Goal: Task Accomplishment & Management: Manage account settings

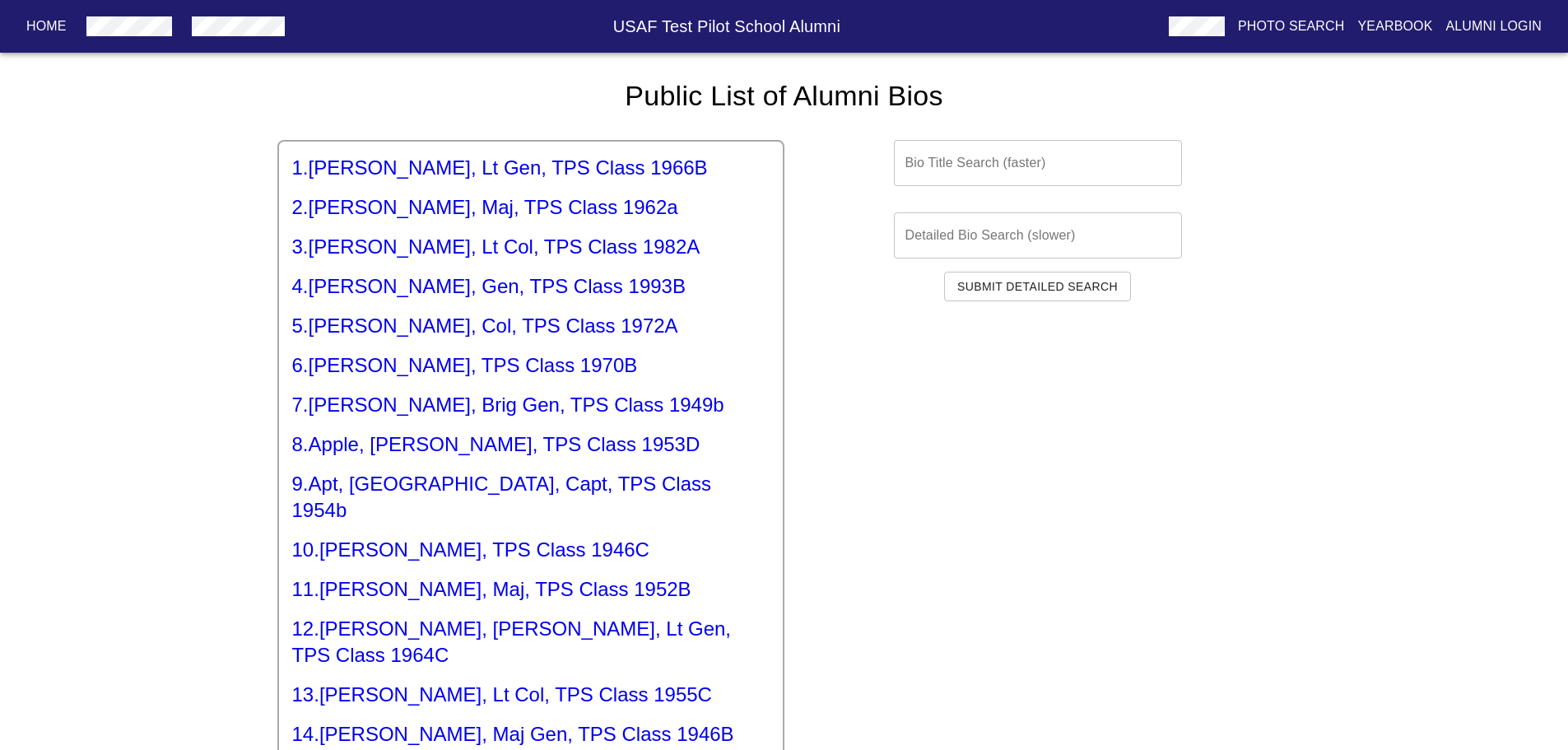
click at [1477, 19] on p "Alumni Login" at bounding box center [1493, 26] width 96 height 19
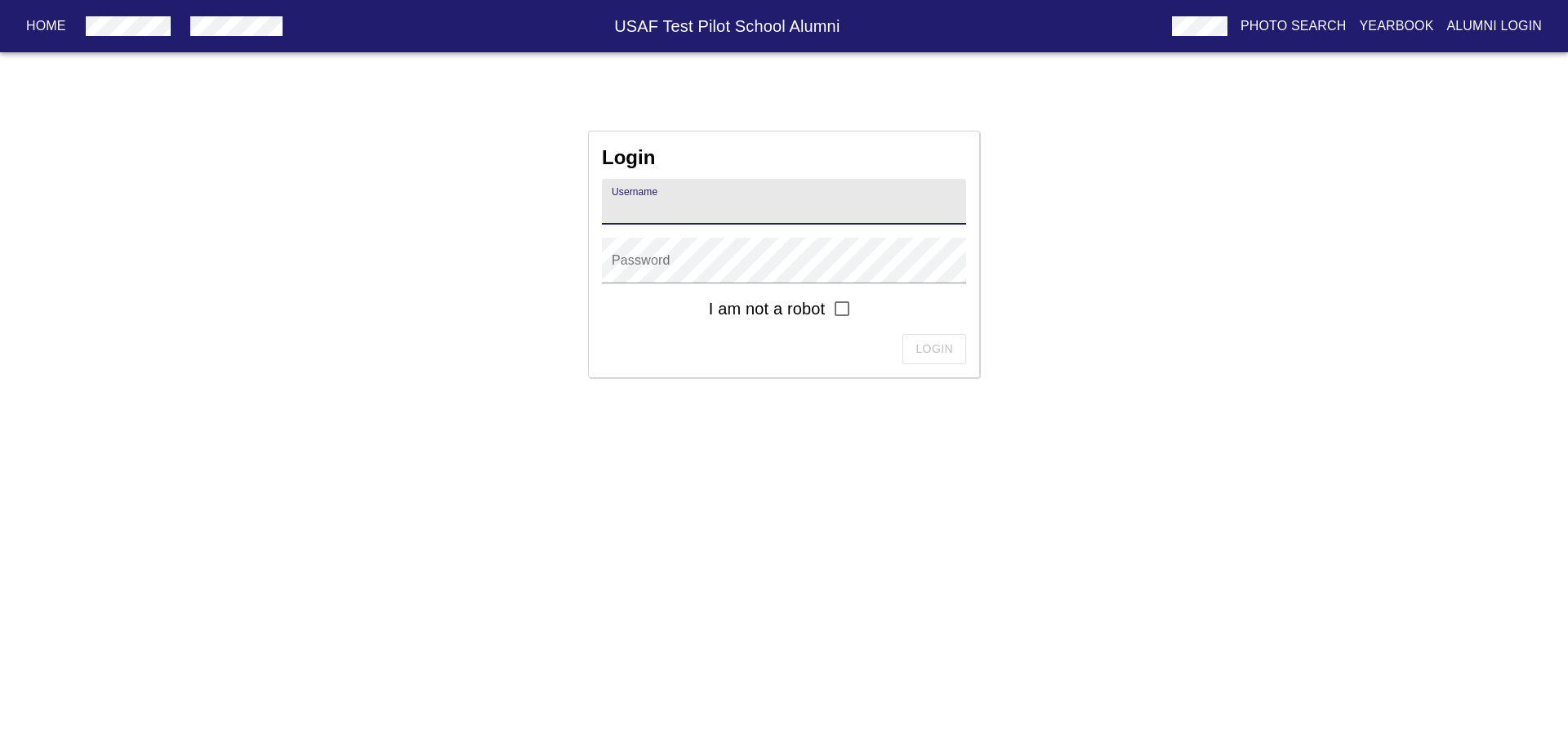
click at [662, 207] on input "text" at bounding box center [784, 201] width 364 height 45
paste input "[PERSON_NAME].[PERSON_NAME].1987b"
type input "[PERSON_NAME].[PERSON_NAME].1987b"
click at [841, 311] on input "checkbox" at bounding box center [841, 308] width 34 height 34
checkbox input "true"
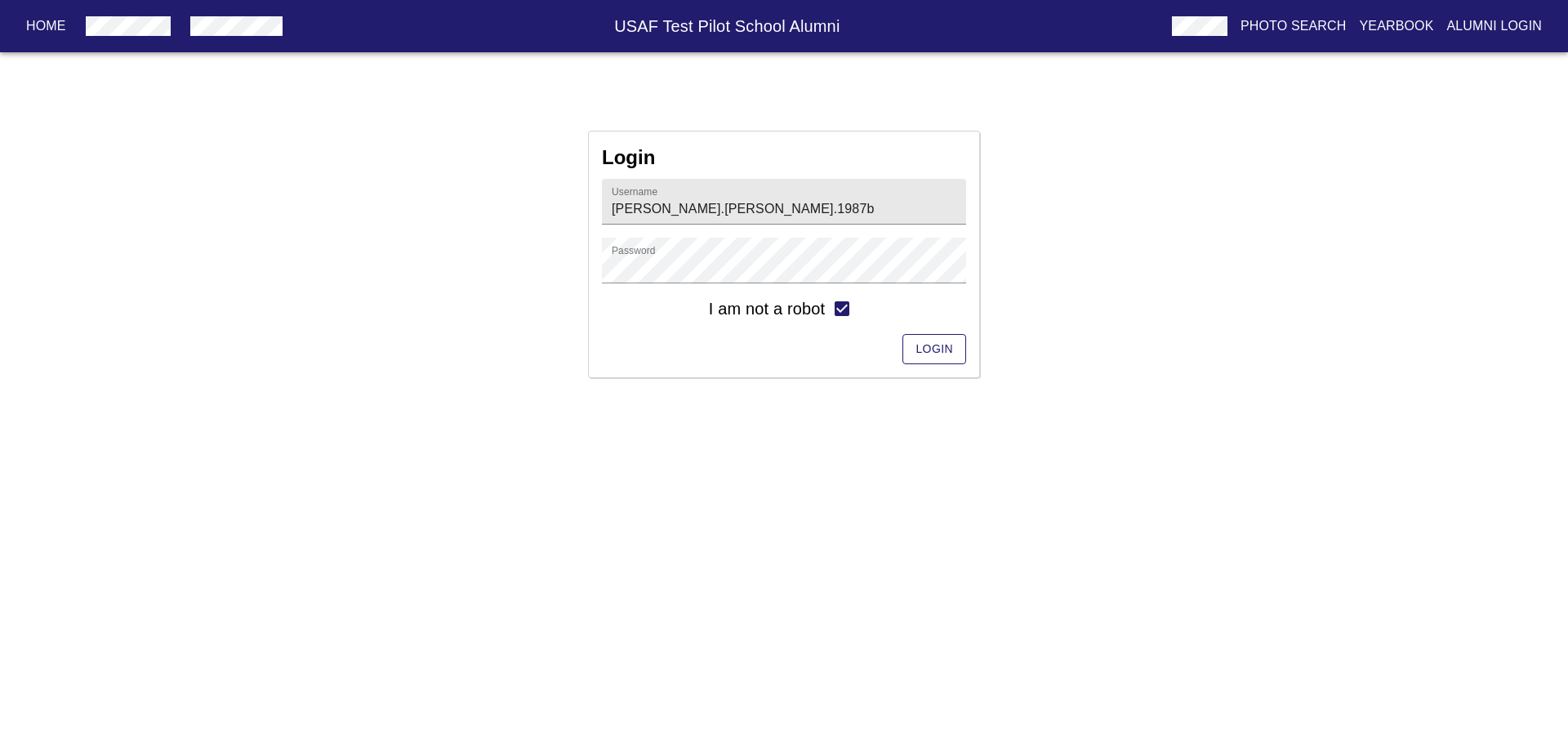
click at [937, 350] on span "Login" at bounding box center [934, 348] width 38 height 20
click at [653, 197] on input "text" at bounding box center [784, 201] width 364 height 45
paste input "[PERSON_NAME].[PERSON_NAME].1987b"
type input "[PERSON_NAME].[PERSON_NAME].1987b"
click at [935, 344] on span "Login" at bounding box center [934, 348] width 38 height 20
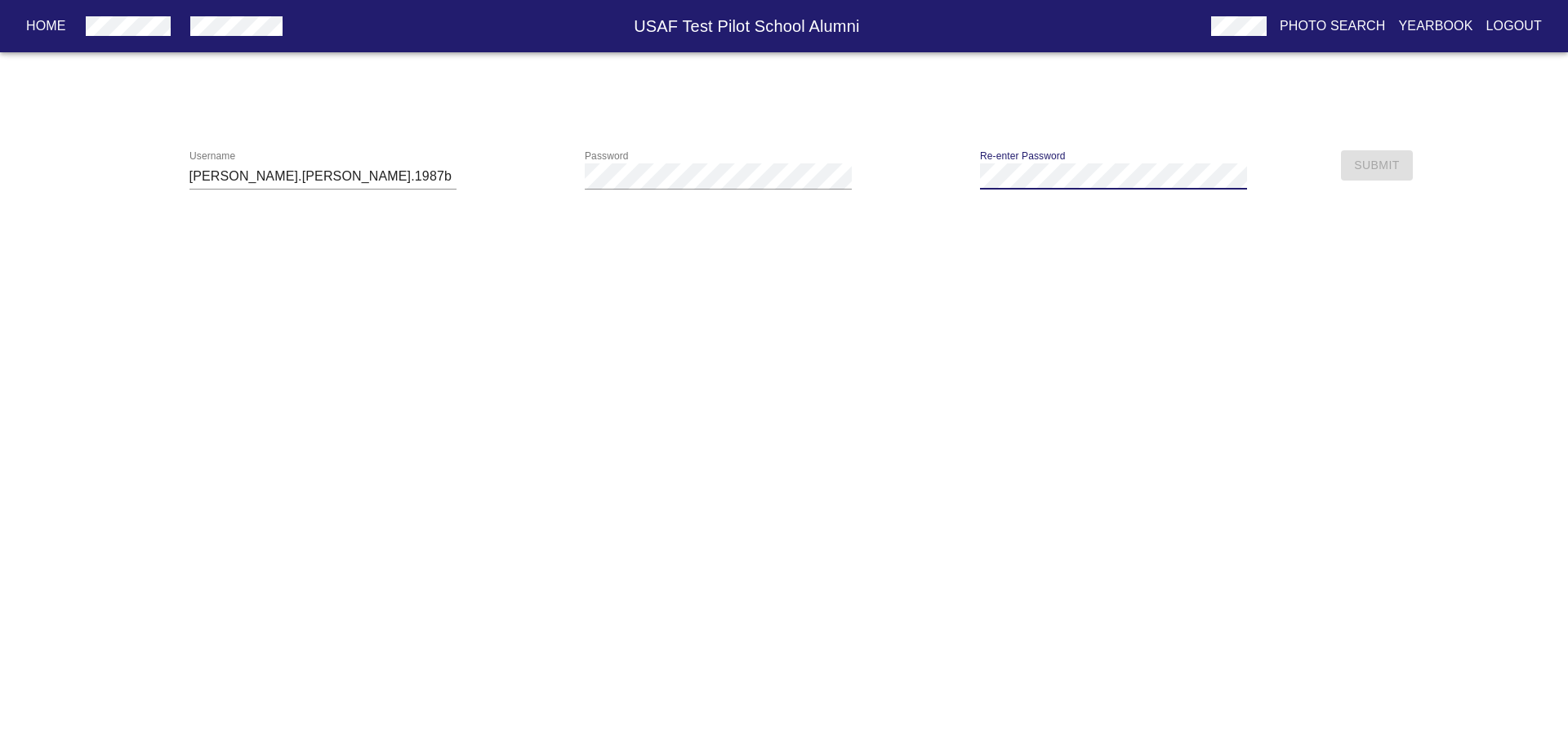
click at [976, 176] on div "Re-enter Password" at bounding box center [1113, 170] width 395 height 52
click at [1380, 164] on span "Submit" at bounding box center [1376, 165] width 45 height 20
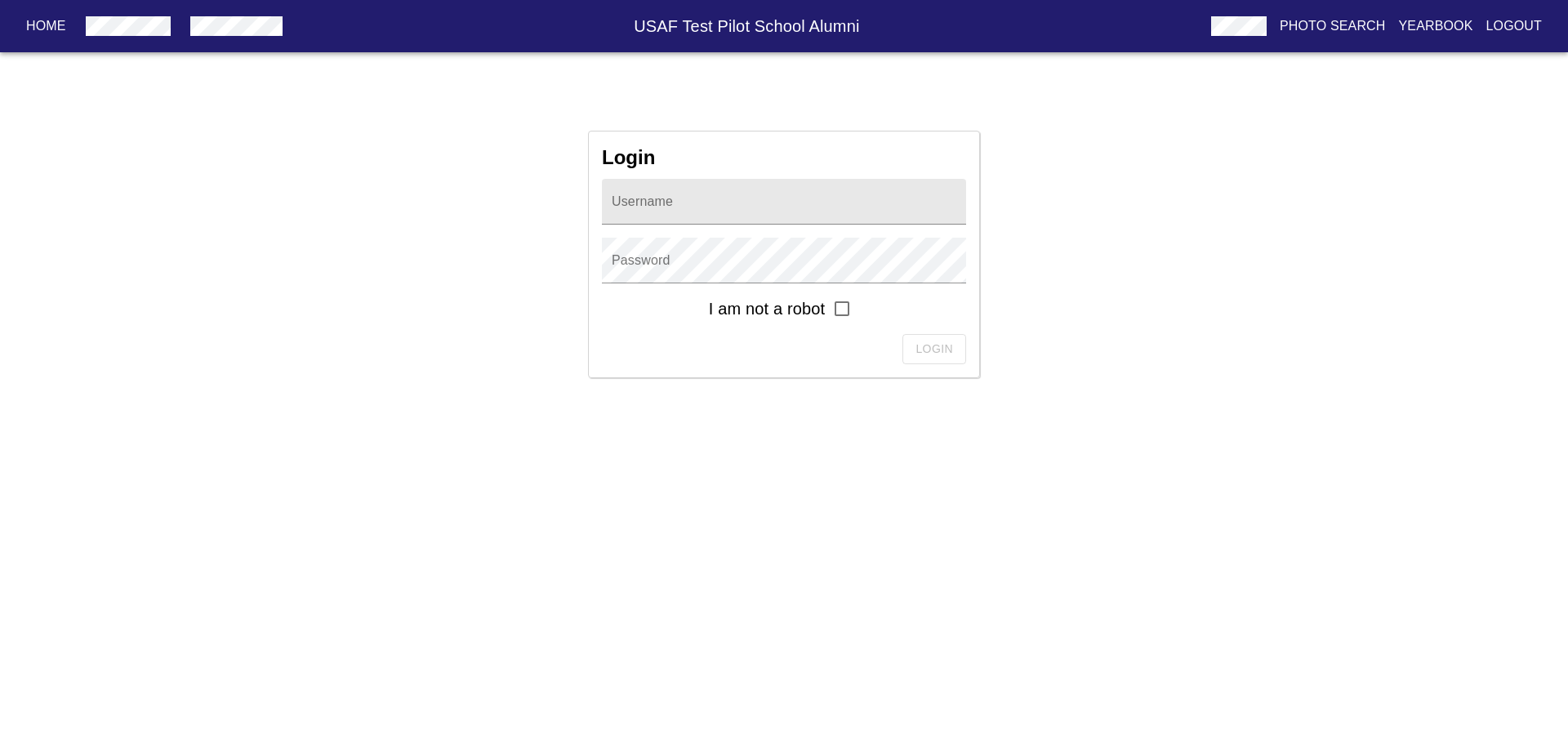
click at [1400, 338] on div "Login Username Password I am not a robot Login" at bounding box center [784, 255] width 1568 height 248
type input "[PERSON_NAME].[PERSON_NAME].1987b"
click at [852, 301] on input "checkbox" at bounding box center [841, 308] width 34 height 34
checkbox input "true"
click at [924, 345] on span "Login" at bounding box center [934, 348] width 38 height 20
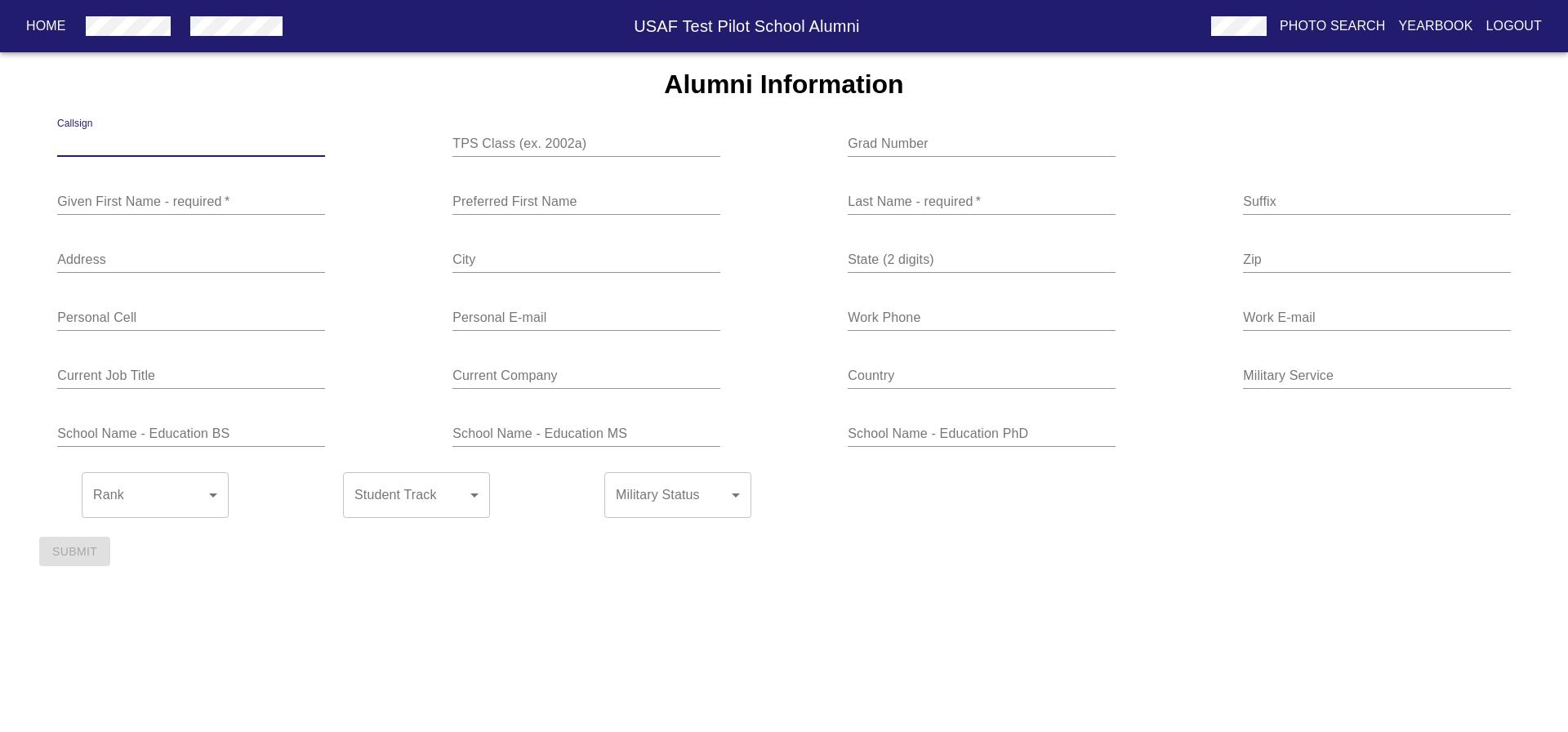
type input "1987B"
type input "1727"
click at [58, 207] on input "text" at bounding box center [191, 202] width 268 height 26
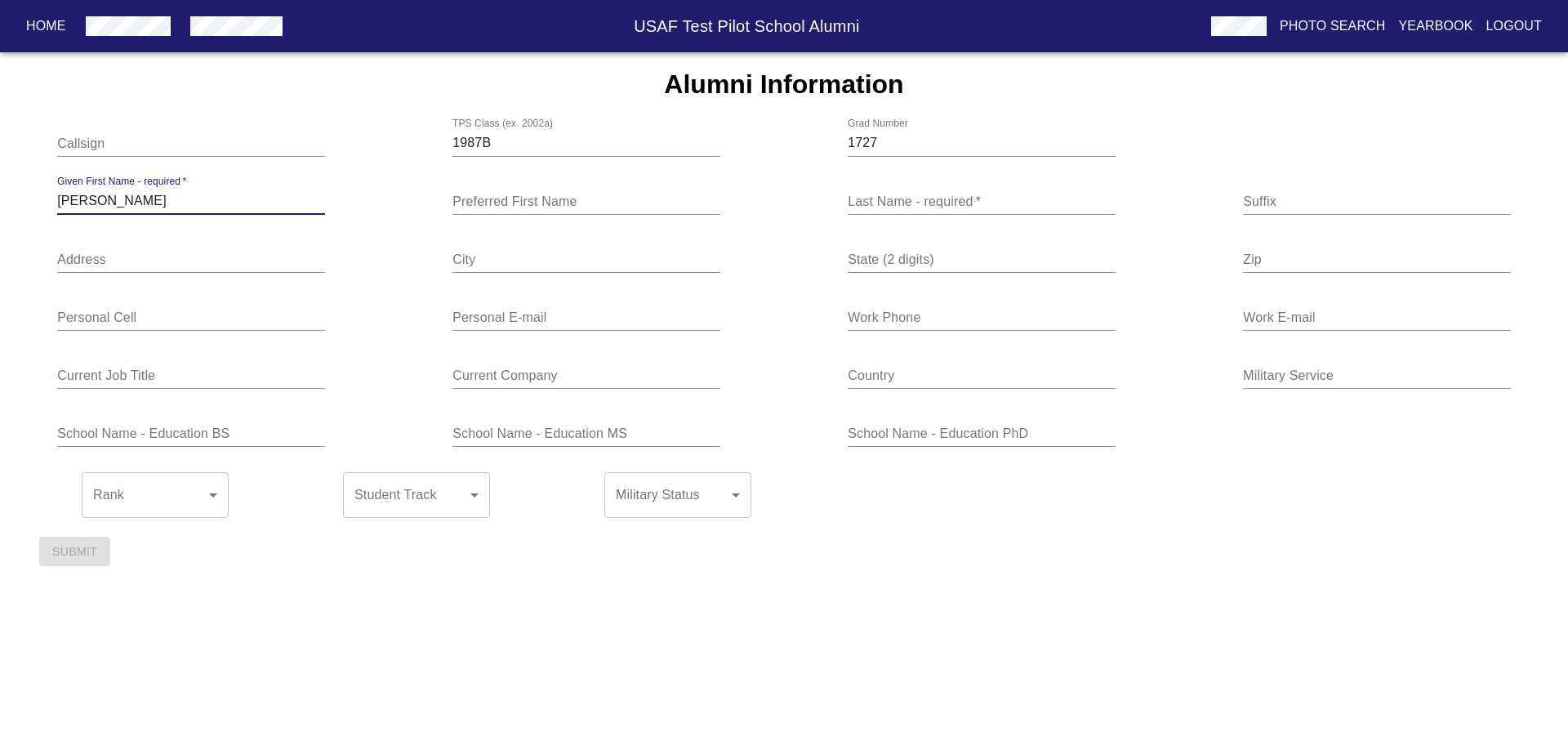
type input "[PERSON_NAME]"
click at [511, 199] on input "text" at bounding box center [585, 202] width 268 height 26
type input "CR"
click at [852, 182] on div "Last Name - required   *" at bounding box center [981, 195] width 268 height 39
click at [864, 199] on input "text" at bounding box center [981, 202] width 268 height 26
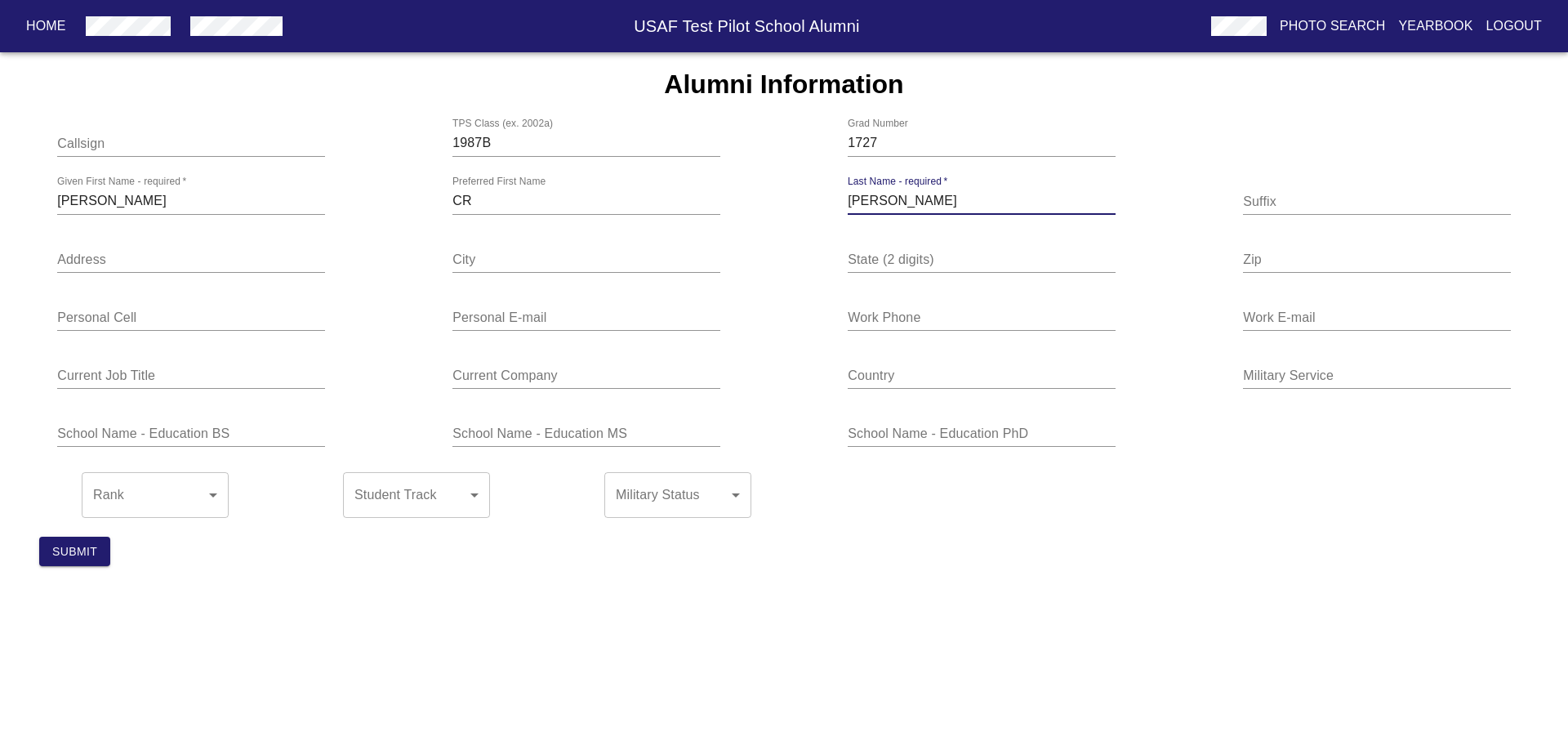
type input "[PERSON_NAME]"
click at [1278, 199] on input "text" at bounding box center [1376, 202] width 268 height 26
type input "Lt Gen USAF (ret)"
click at [106, 267] on input "text" at bounding box center [191, 260] width 268 height 26
type input "[STREET_ADDRESS]"
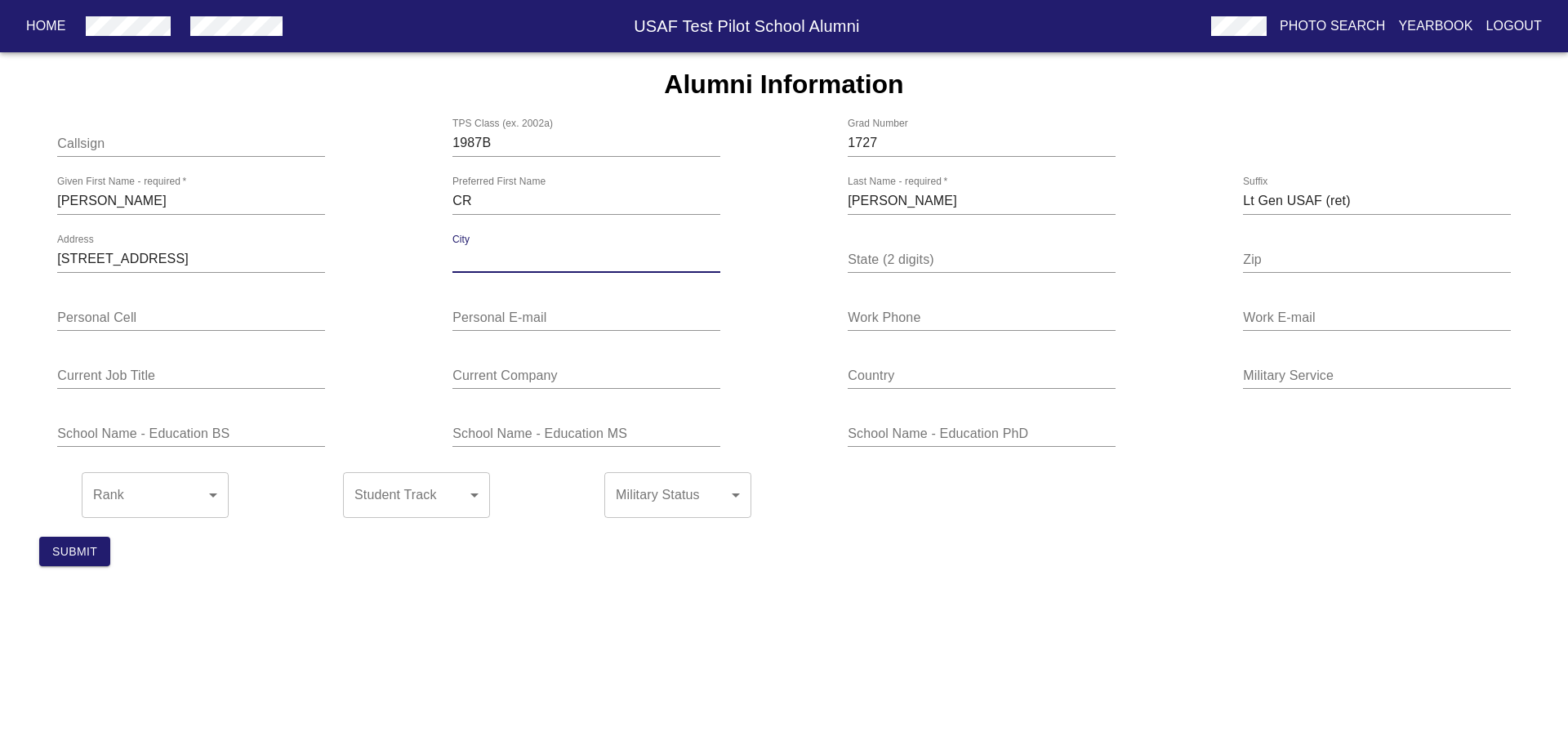
click at [469, 268] on input "text" at bounding box center [585, 260] width 268 height 26
type input "[PERSON_NAME]"
click at [871, 253] on input "text" at bounding box center [981, 260] width 268 height 26
type input "[GEOGRAPHIC_DATA]"
click at [1272, 265] on input "text" at bounding box center [1376, 260] width 268 height 26
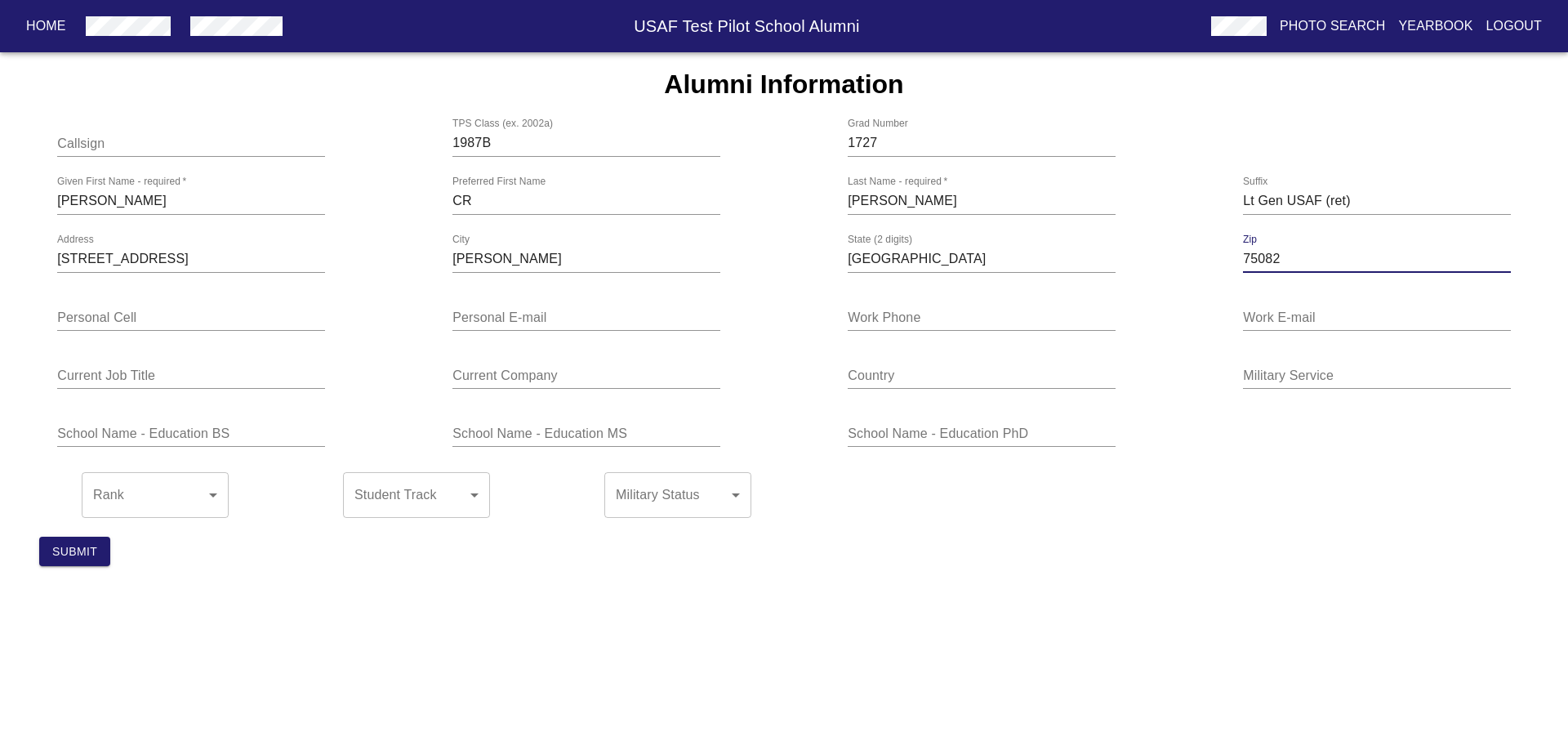
type input "75082"
click at [106, 325] on input "text" at bounding box center [191, 318] width 268 height 26
type input "[PHONE_NUMBER]"
click at [456, 306] on div "Personal E-mail" at bounding box center [585, 311] width 268 height 39
click at [483, 326] on input "text" at bounding box center [585, 318] width 268 height 26
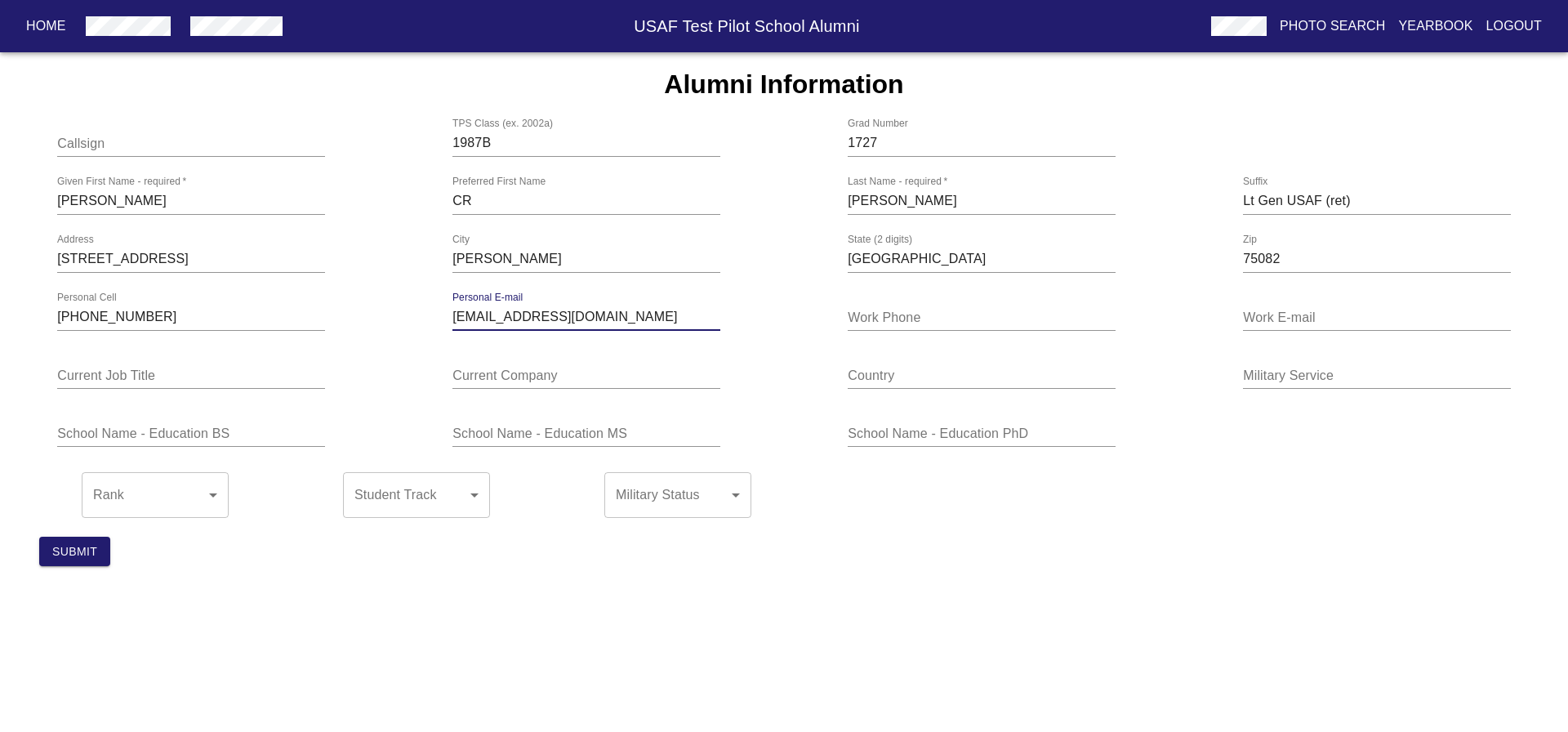
type input "[EMAIL_ADDRESS][DOMAIN_NAME]"
click at [92, 375] on input "text" at bounding box center [191, 376] width 268 height 26
type input "Experimental Test Pilot"
click at [517, 388] on input "text" at bounding box center [585, 376] width 268 height 26
type input "L3Harris"
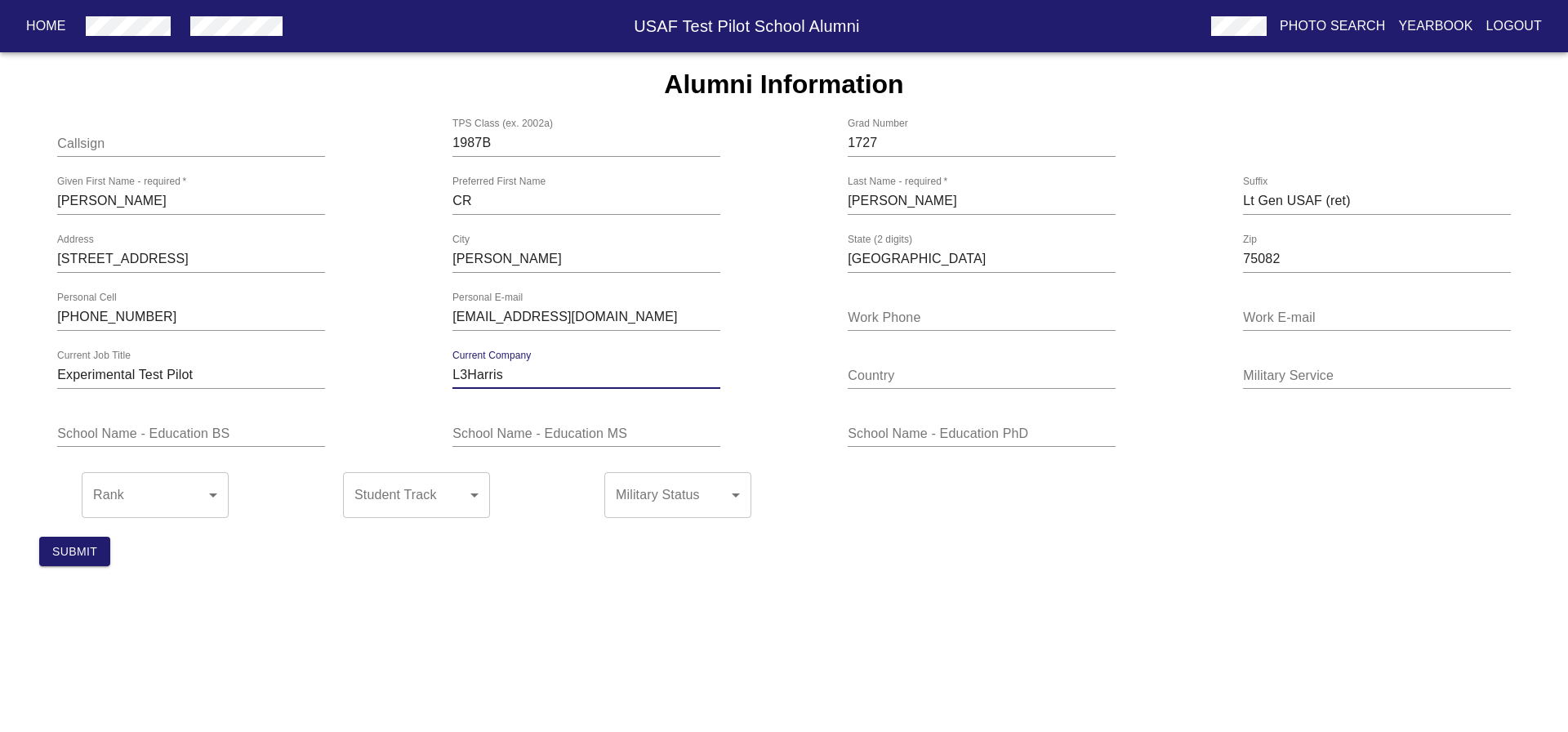
click at [907, 371] on input "text" at bounding box center [981, 376] width 268 height 26
type input "[GEOGRAPHIC_DATA]"
click at [1278, 376] on input "text" at bounding box center [1376, 376] width 268 height 26
type input "USAF"
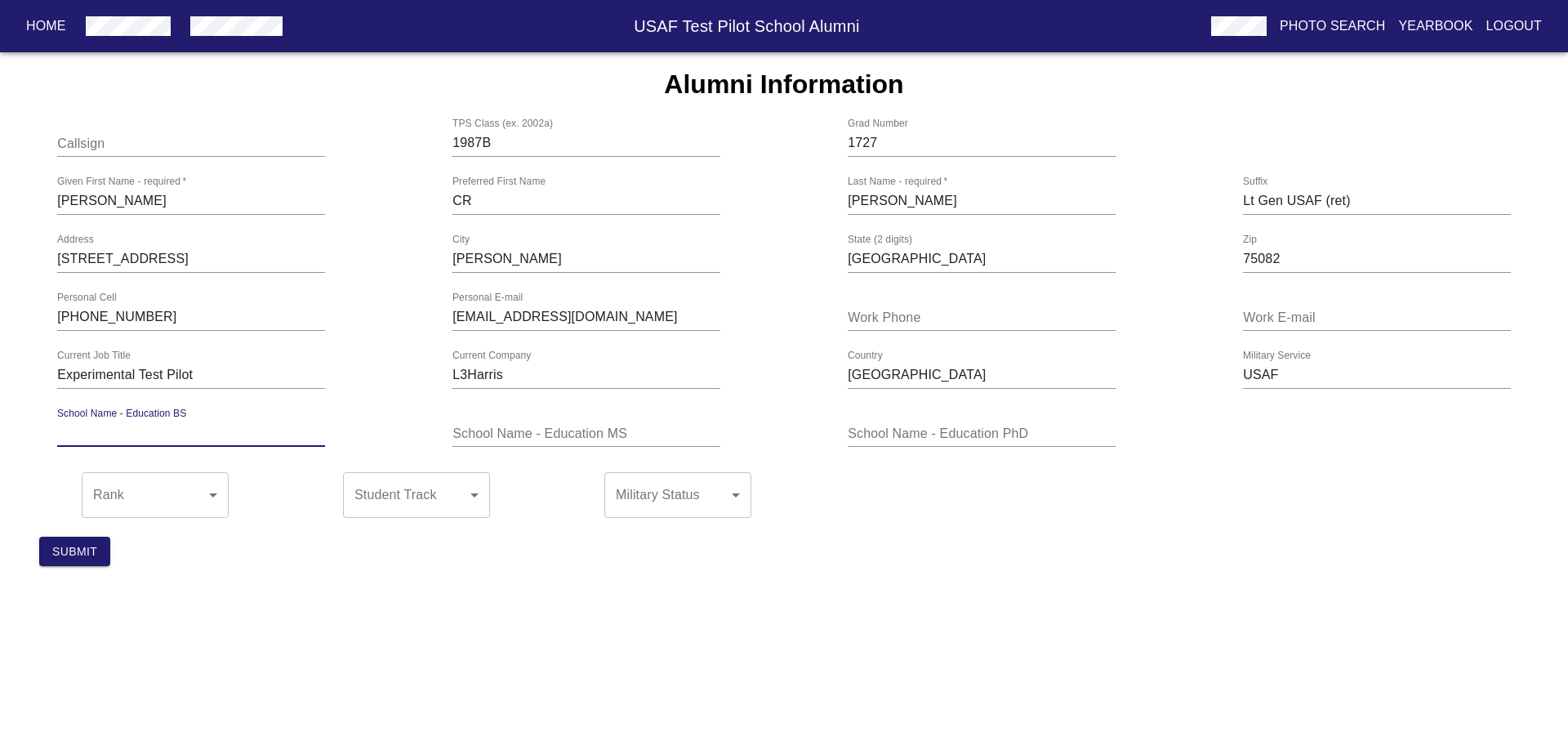
click at [98, 440] on input "text" at bounding box center [191, 434] width 268 height 26
click at [181, 428] on input "USAF Academy" at bounding box center [191, 434] width 268 height 26
type input "USAF Academy BS Chemistry"
click at [465, 431] on input "text" at bounding box center [585, 434] width 268 height 26
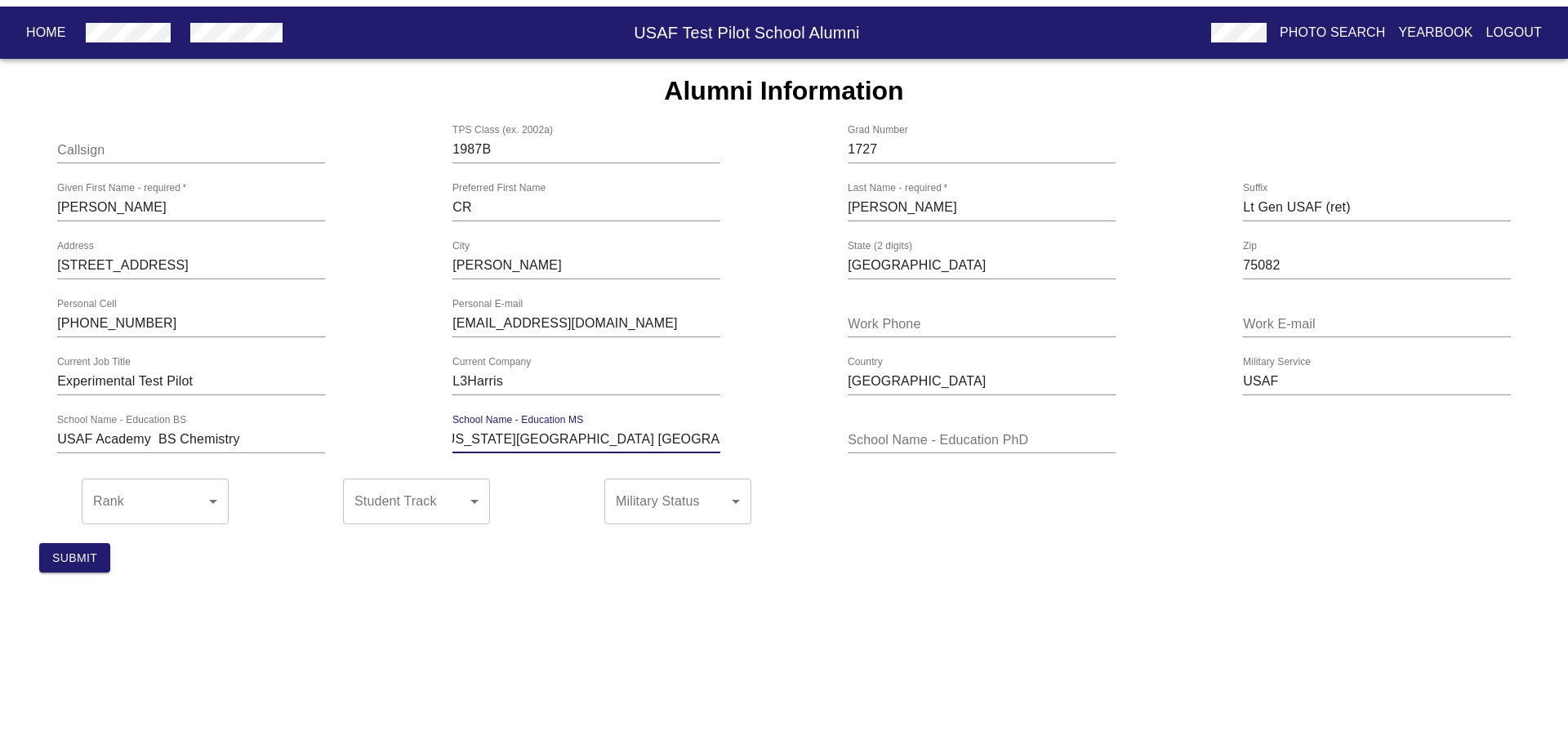
scroll to position [0, 18]
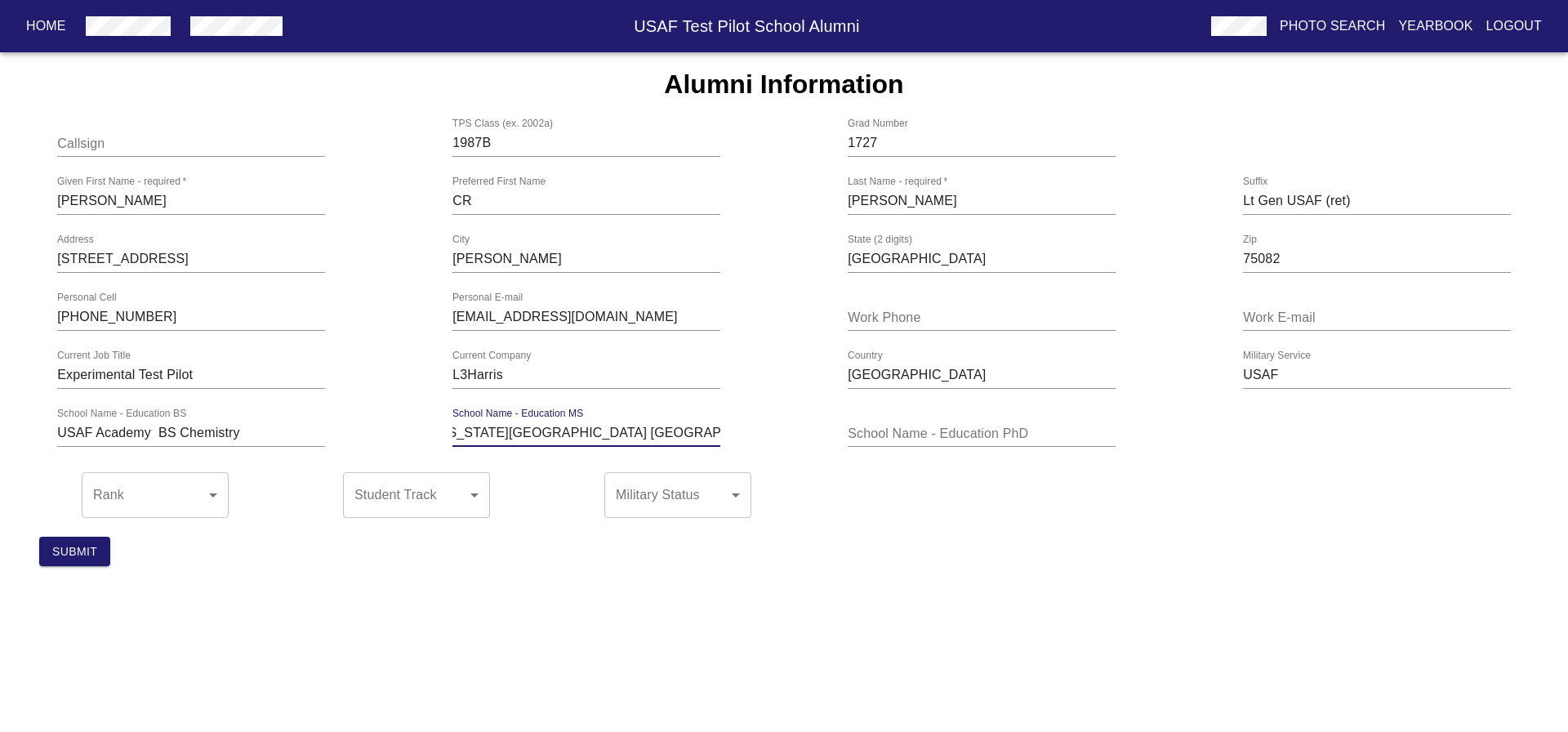
type input "[US_STATE][GEOGRAPHIC_DATA] [GEOGRAPHIC_DATA] [GEOGRAPHIC_DATA] Mech Eng"
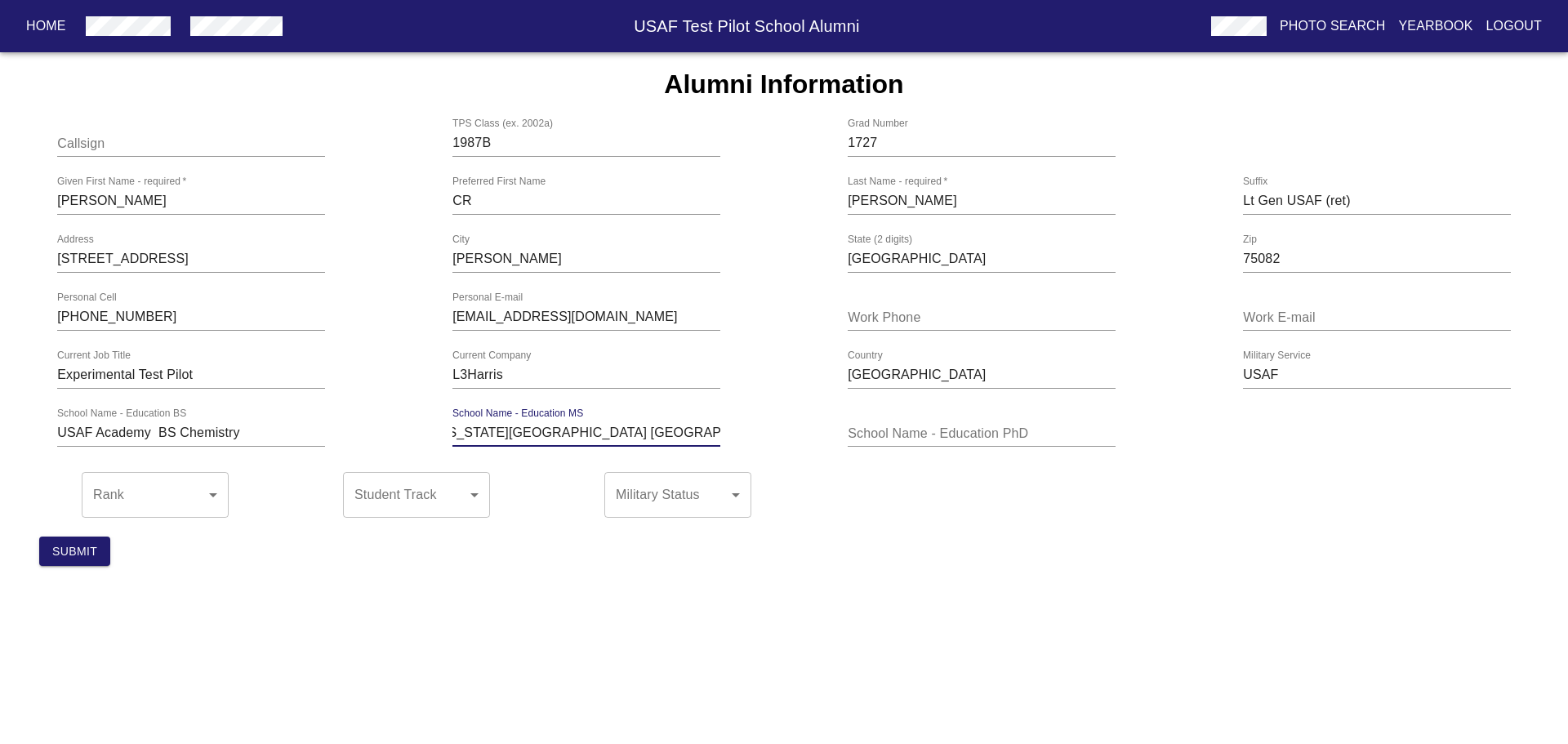
click at [218, 505] on body "Home USAF Test Pilot School Alumni Photo Search Yearbook Logout Alumni Informat…" at bounding box center [784, 316] width 1568 height 527
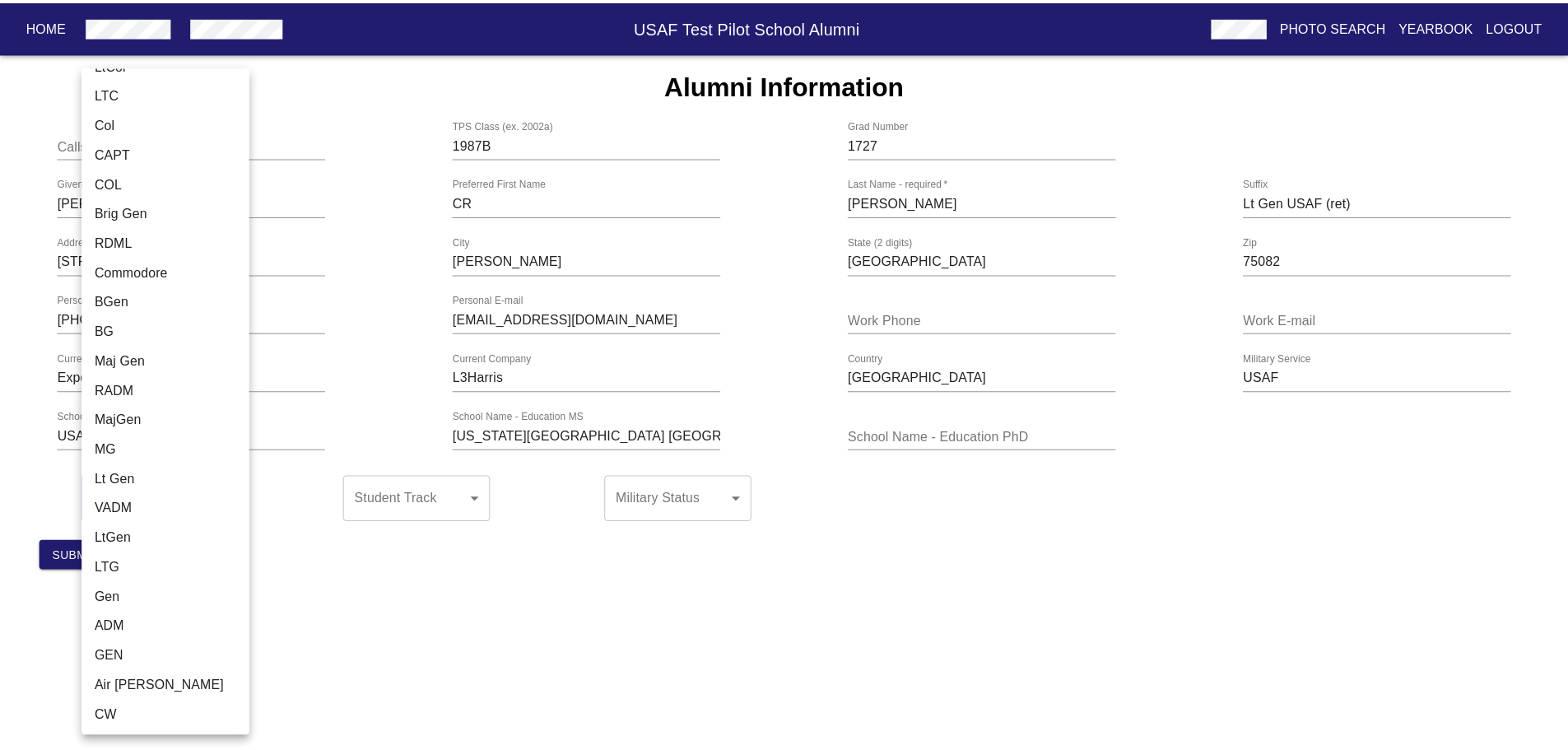
scroll to position [557, 0]
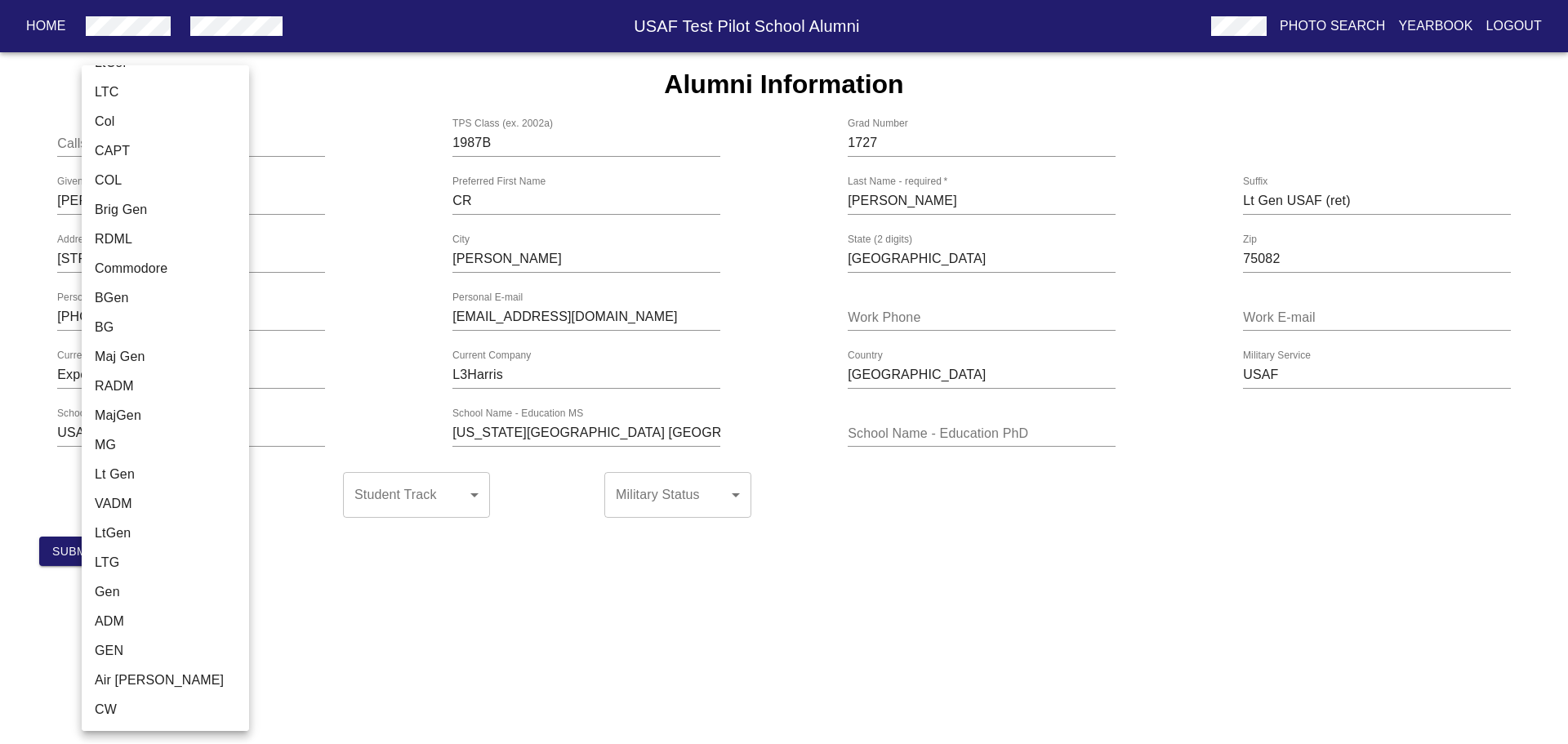
click at [397, 638] on div at bounding box center [784, 372] width 1568 height 744
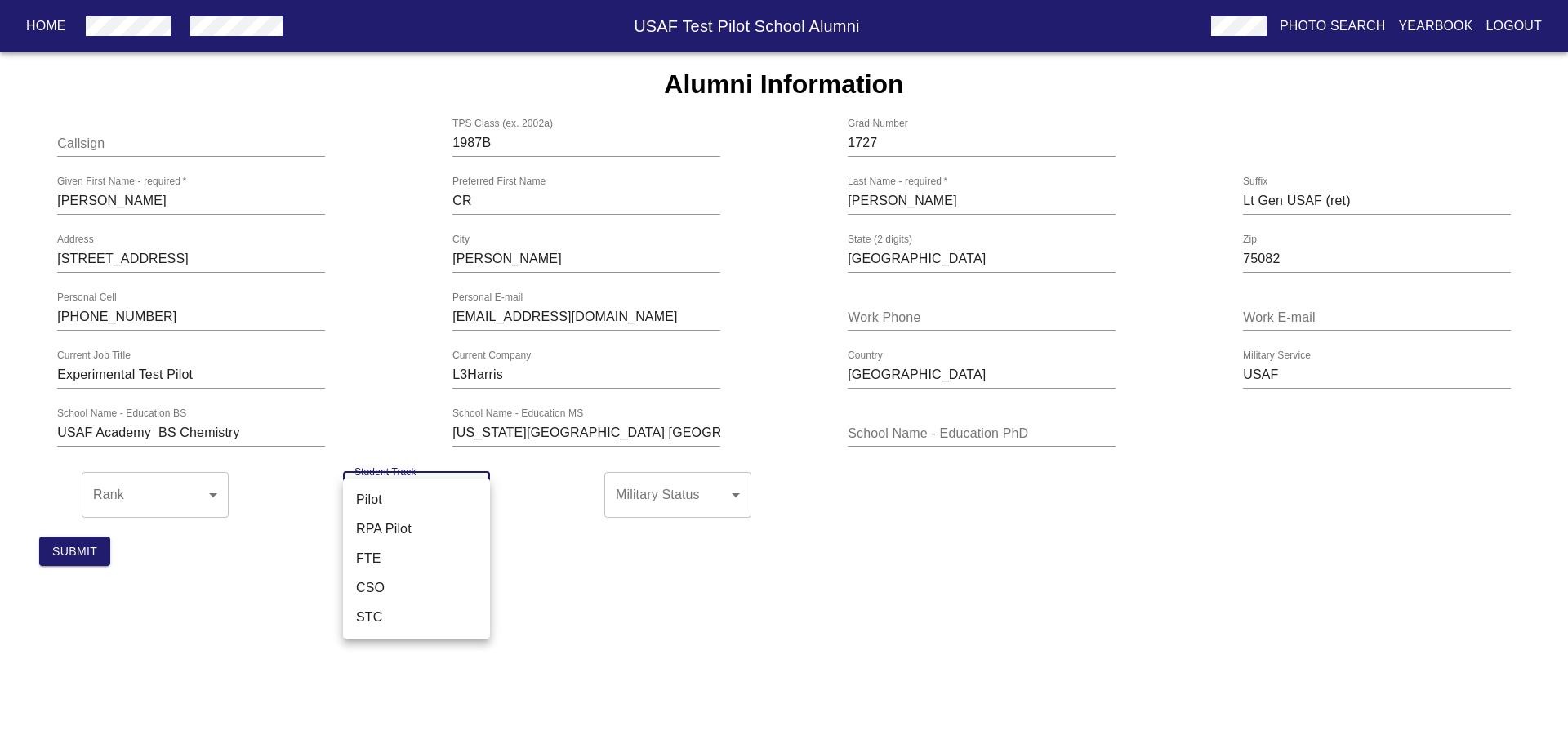
click at [479, 502] on body "Home USAF Test Pilot School Alumni Photo Search Yearbook Logout Alumni Informat…" at bounding box center [784, 316] width 1568 height 527
click at [367, 496] on li "Pilot" at bounding box center [416, 500] width 147 height 30
type input "Pilot"
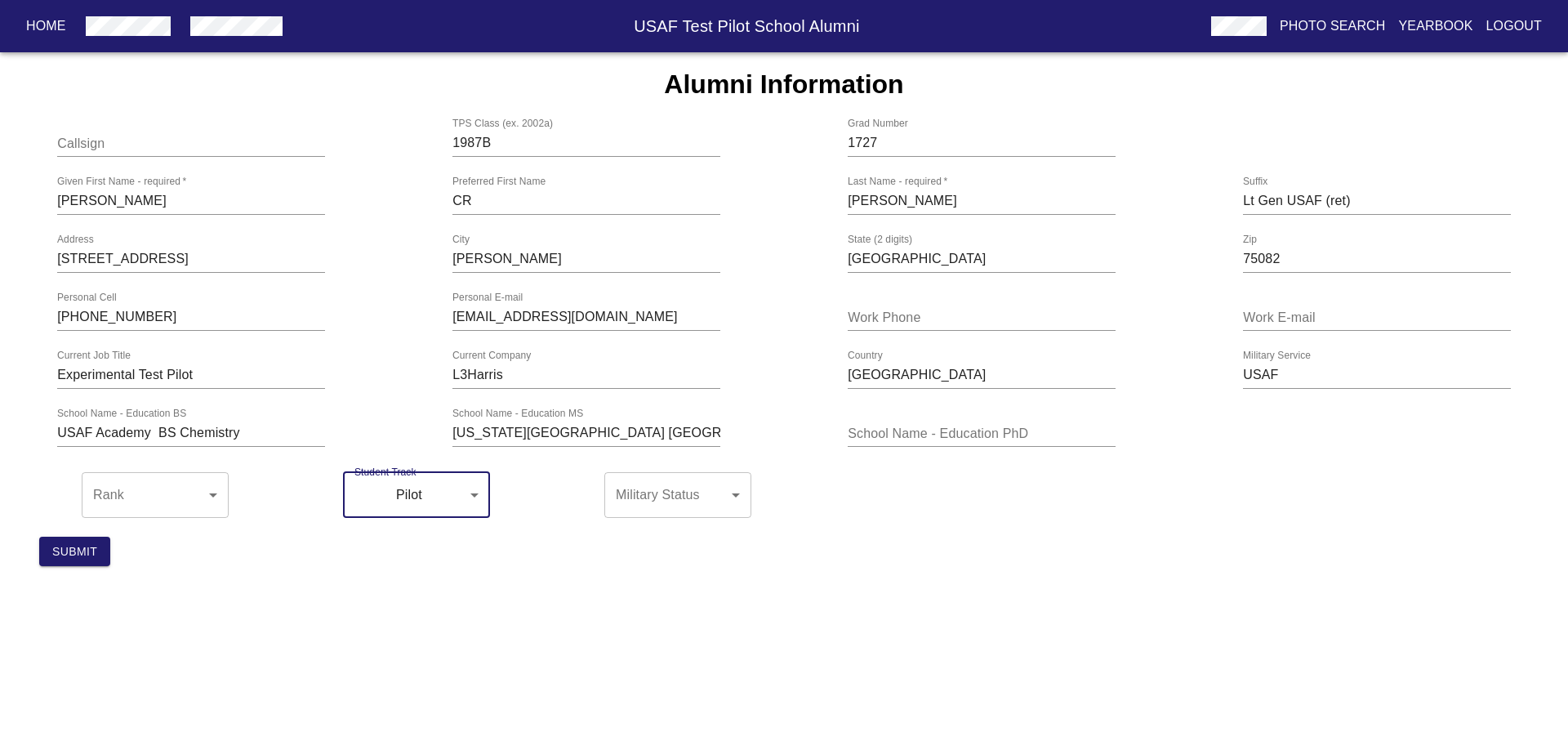
click at [734, 502] on body "Home USAF Test Pilot School Alumni Photo Search Yearbook Logout Alumni Informat…" at bounding box center [784, 316] width 1568 height 527
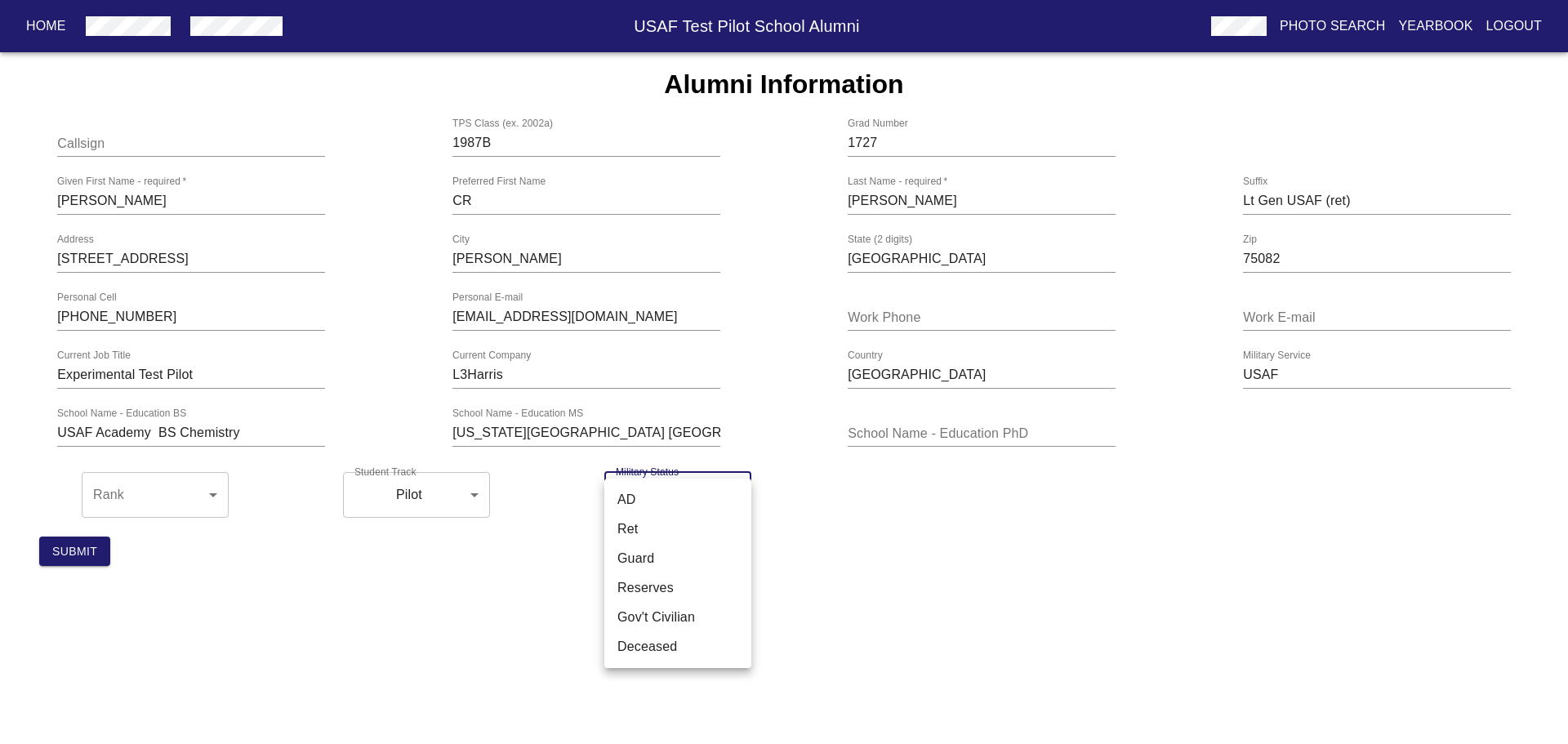
click at [648, 530] on li "Ret" at bounding box center [678, 529] width 147 height 30
type input "Ret"
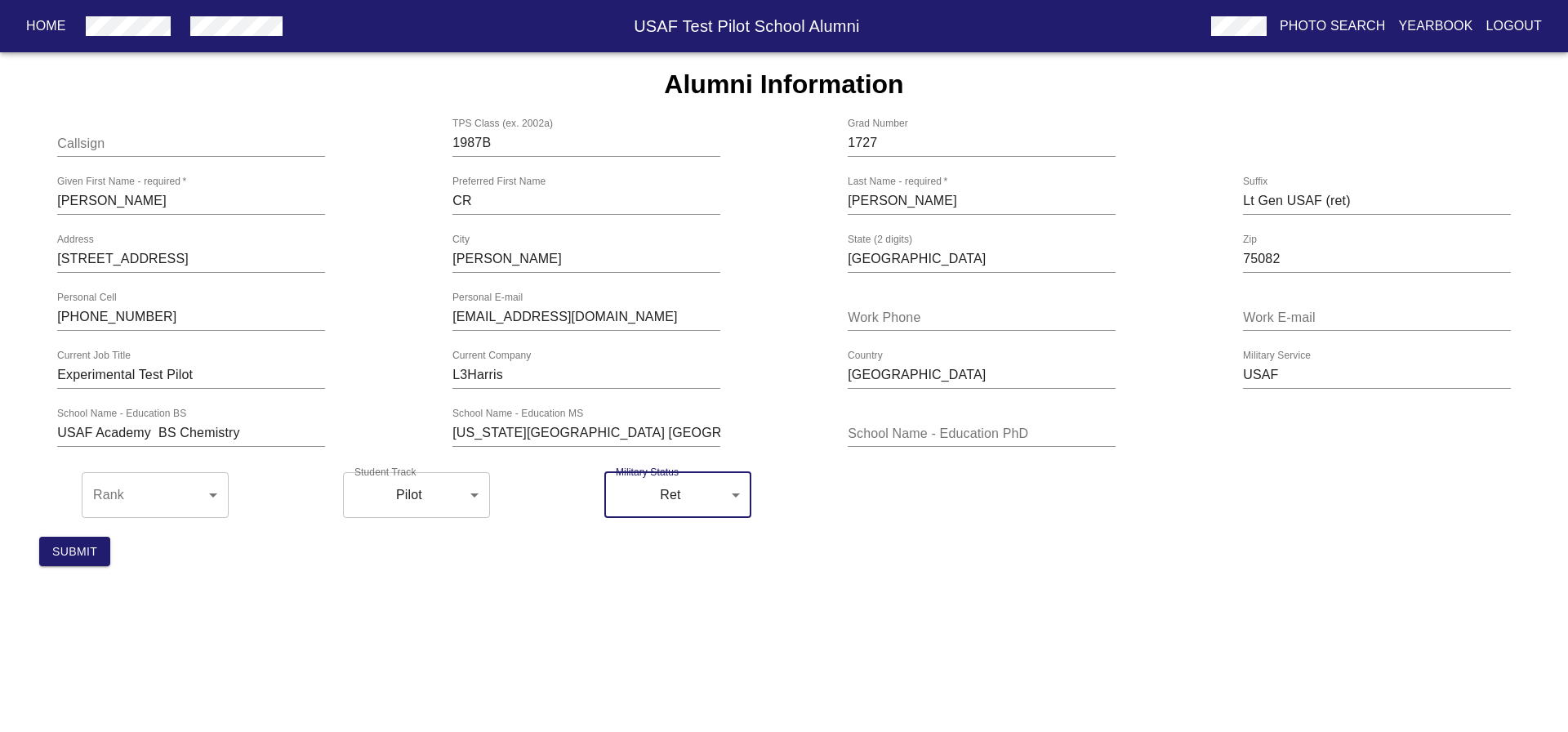
click at [69, 558] on span "Submit" at bounding box center [74, 551] width 45 height 20
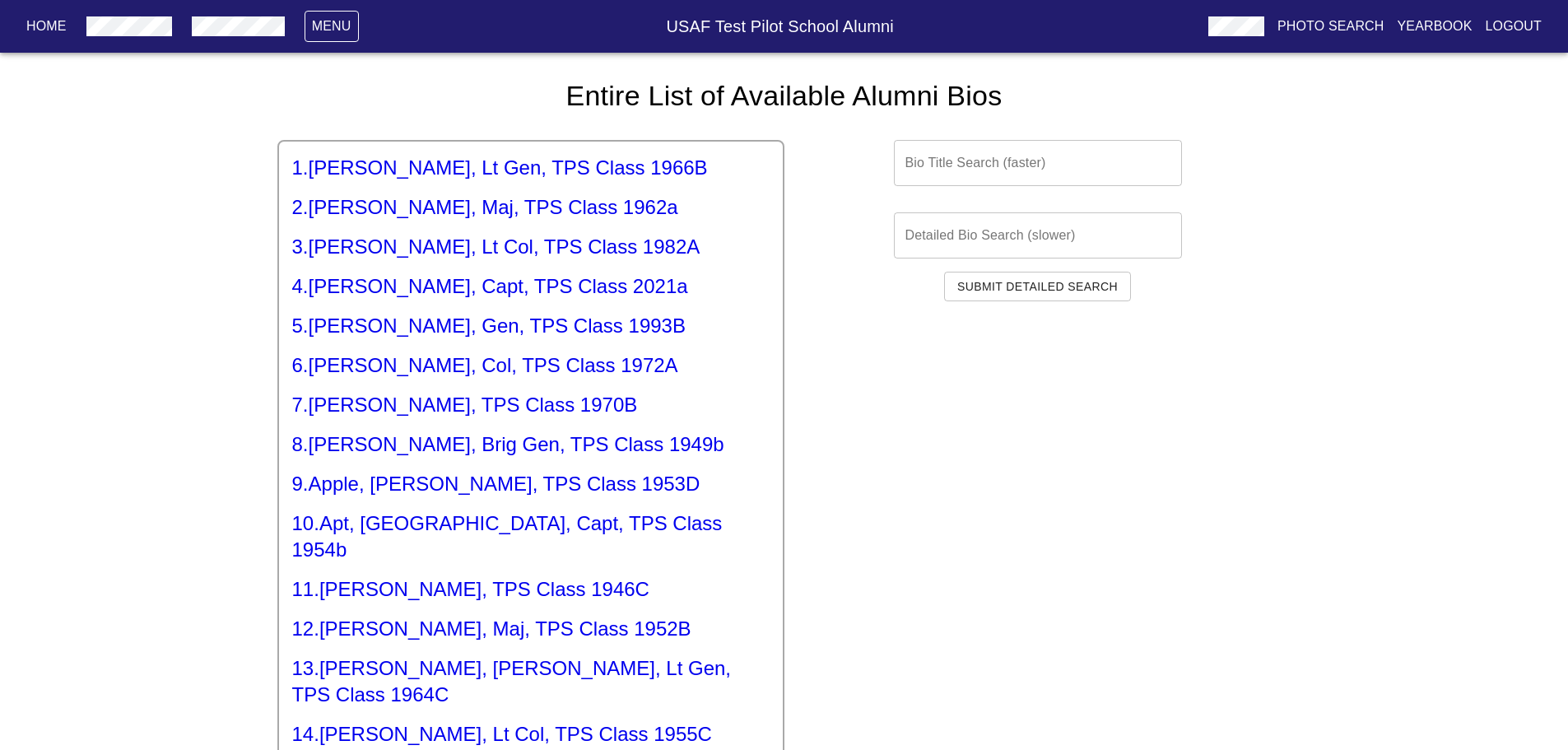
click at [415, 322] on h5 "5 . [PERSON_NAME], Gen, TPS Class 1993B" at bounding box center [530, 326] width 478 height 26
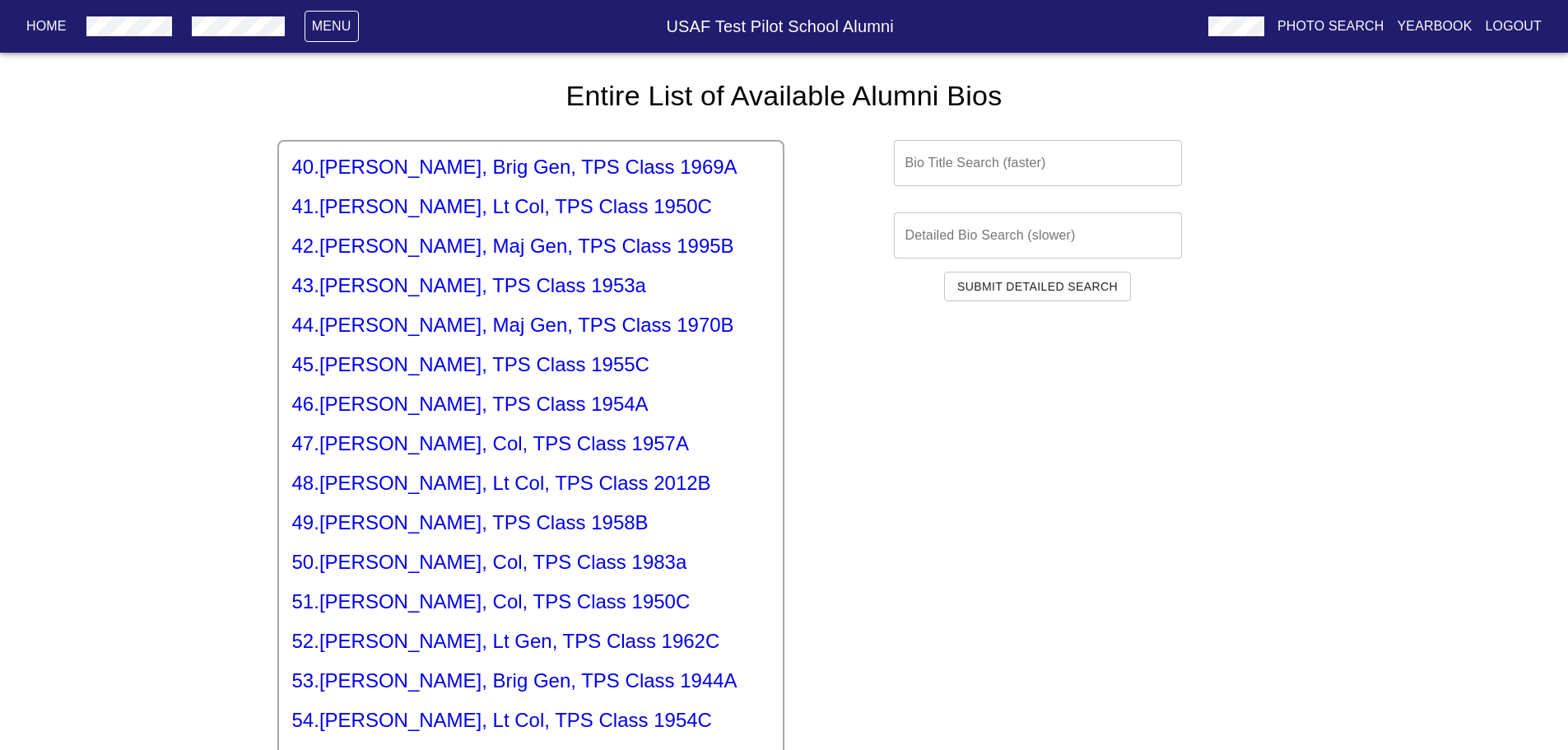
scroll to position [1610, 0]
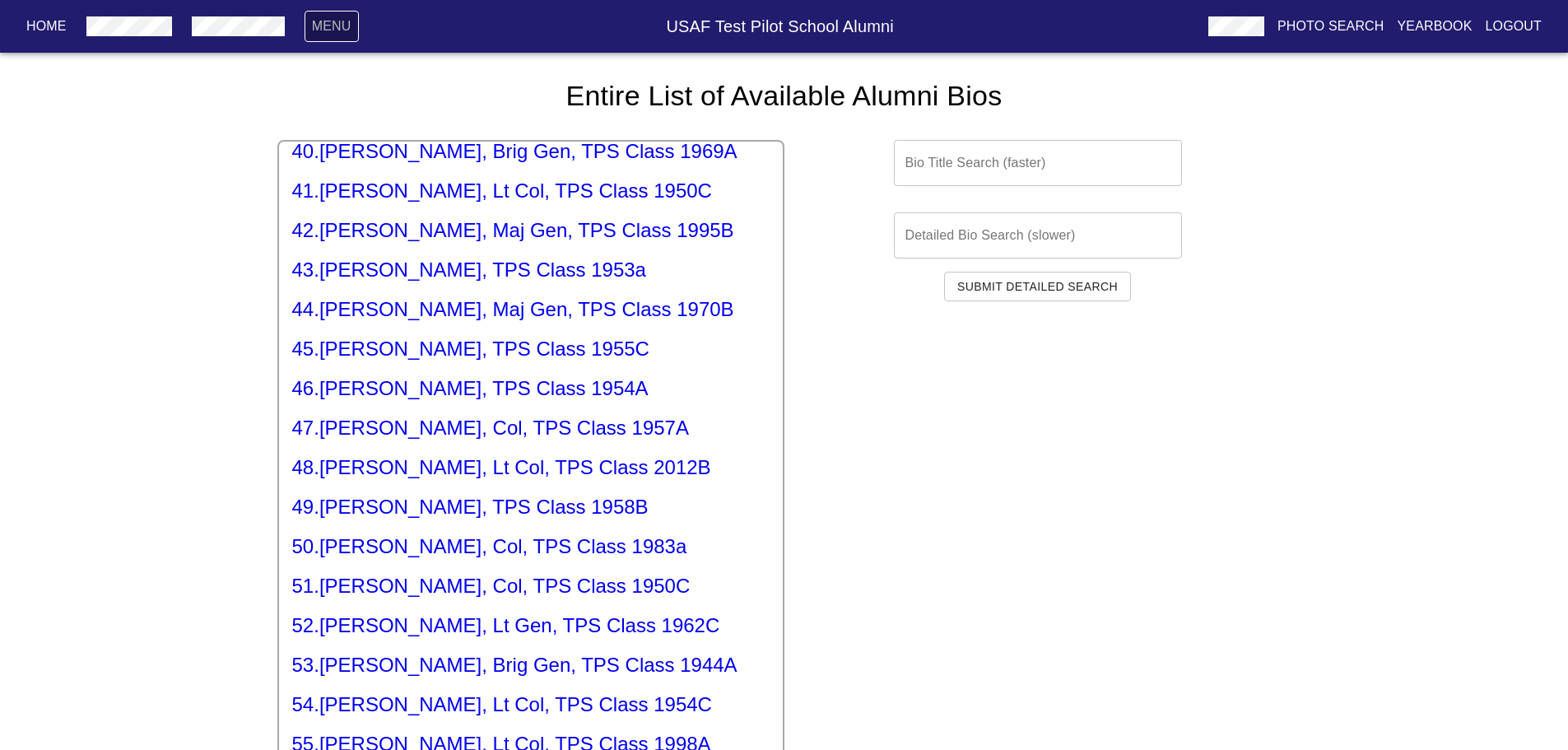
click at [325, 15] on button "Menu" at bounding box center [332, 26] width 55 height 32
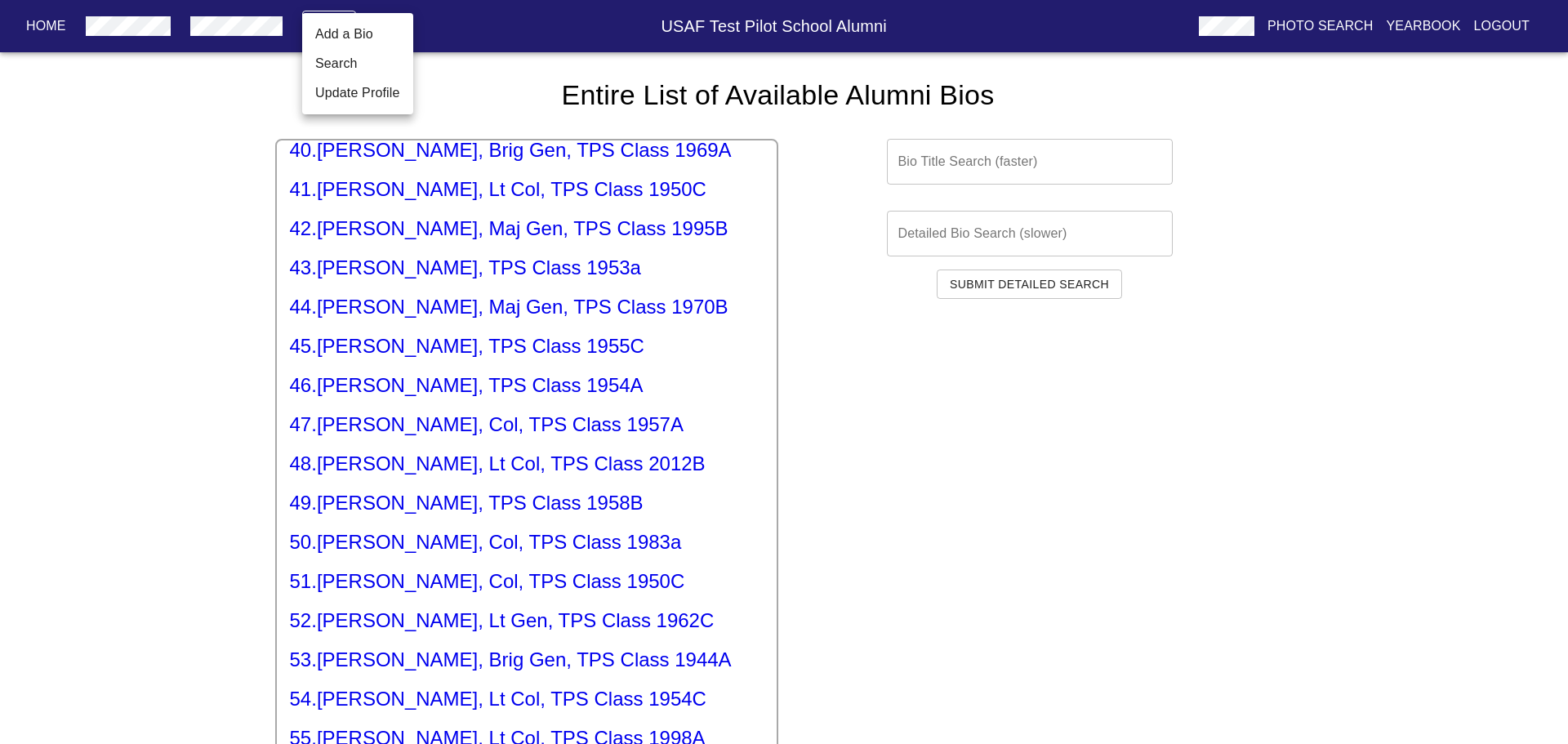
click at [364, 89] on link "Update Profile" at bounding box center [357, 92] width 85 height 19
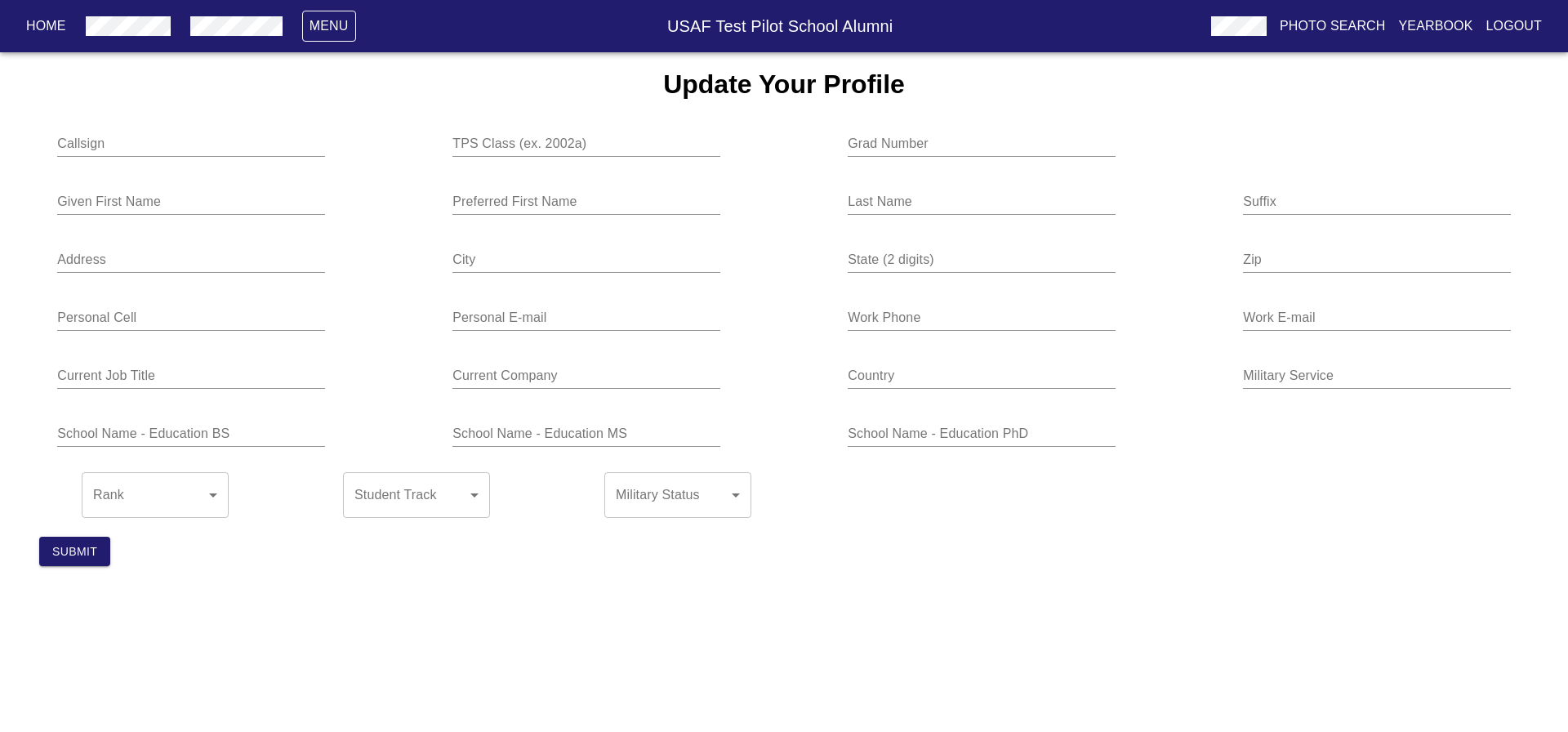
type input "1987B"
type input "1727"
type input "[PERSON_NAME]"
type input "CR"
type input "[PERSON_NAME]"
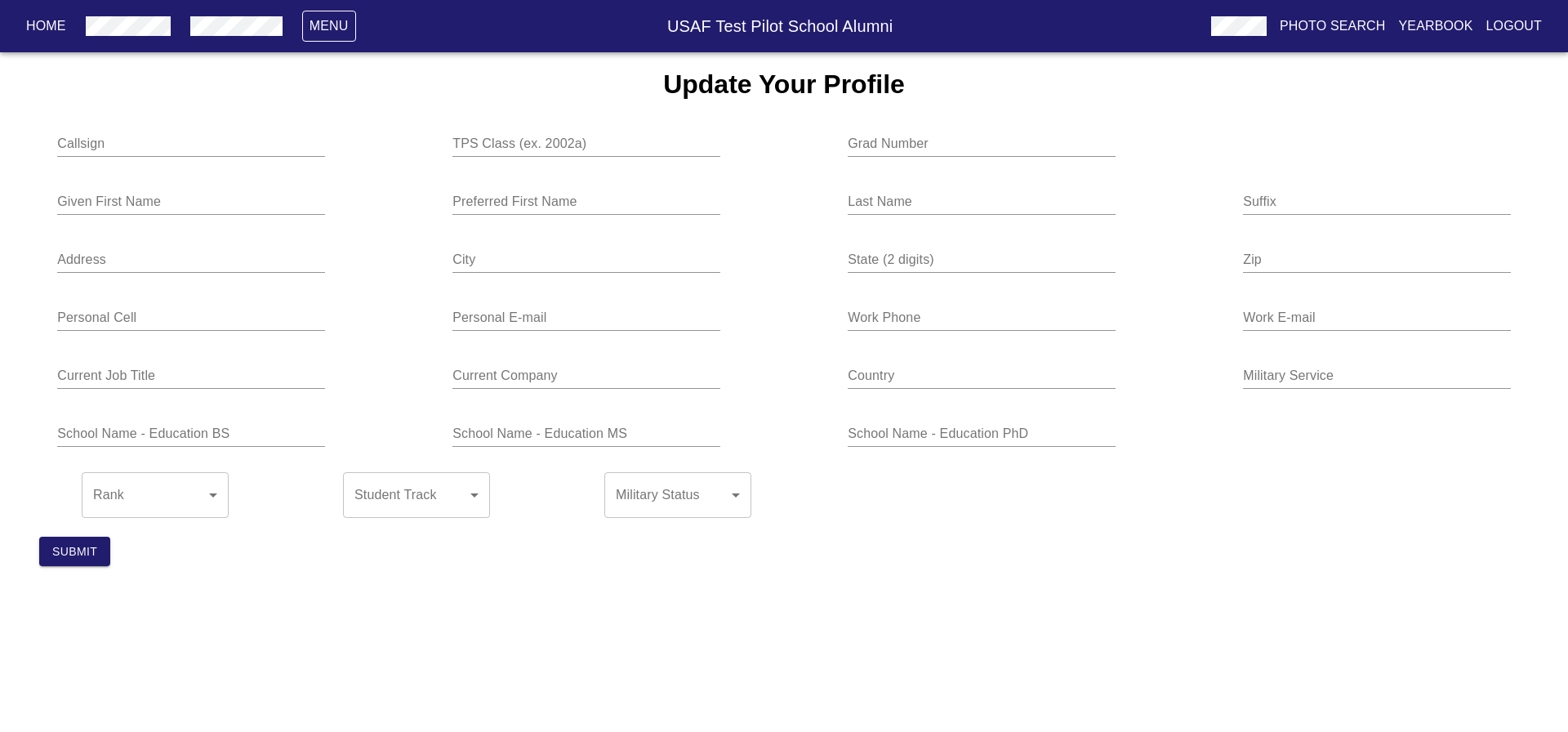
type input "Lt Gen USAF (ret)"
type input "[STREET_ADDRESS]"
type input "[PERSON_NAME]"
type input "[GEOGRAPHIC_DATA]"
type input "75082"
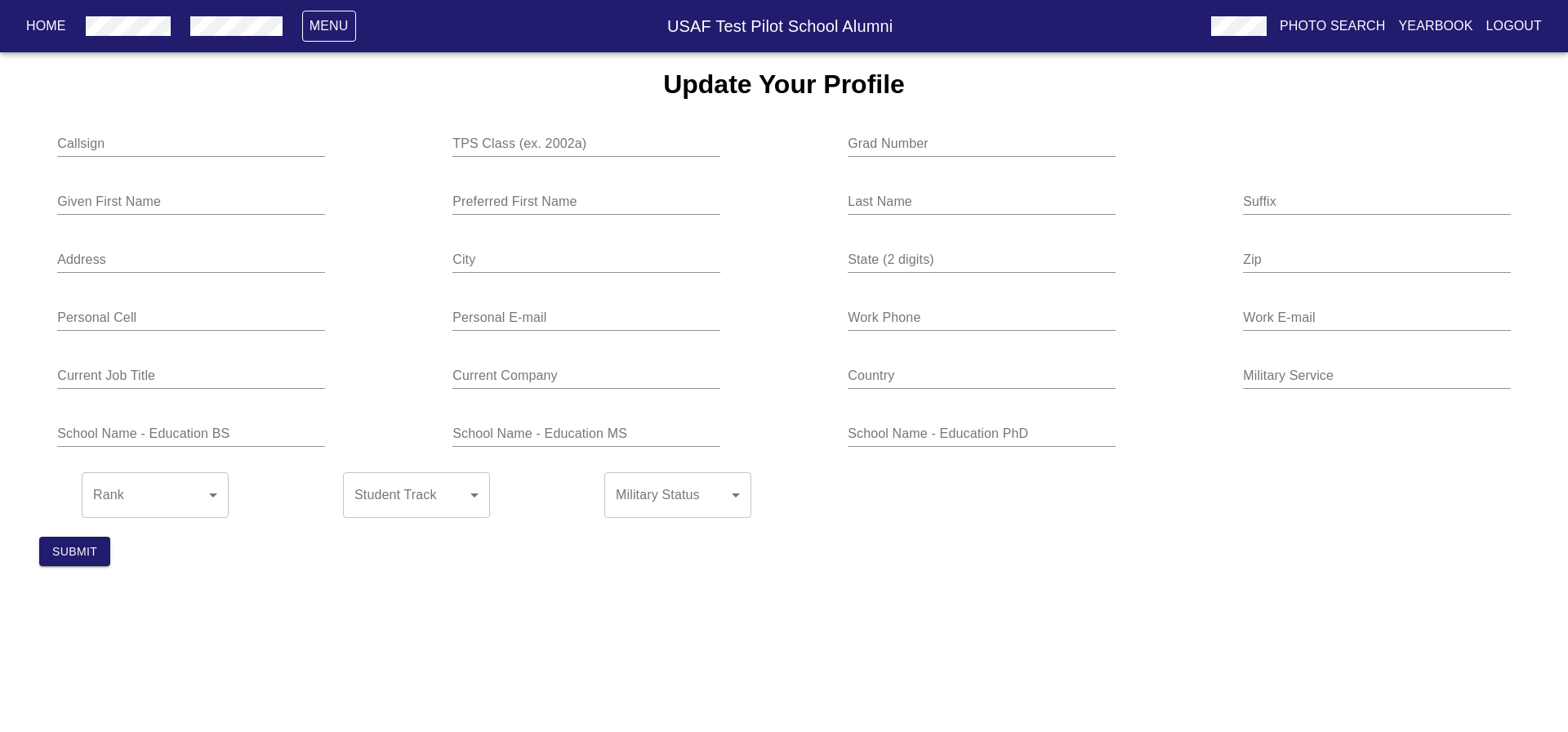
type input "[PHONE_NUMBER]"
type input "[EMAIL_ADDRESS][DOMAIN_NAME]"
type input "Experimental Test Pilot"
type input "L3Harris"
type input "[GEOGRAPHIC_DATA]"
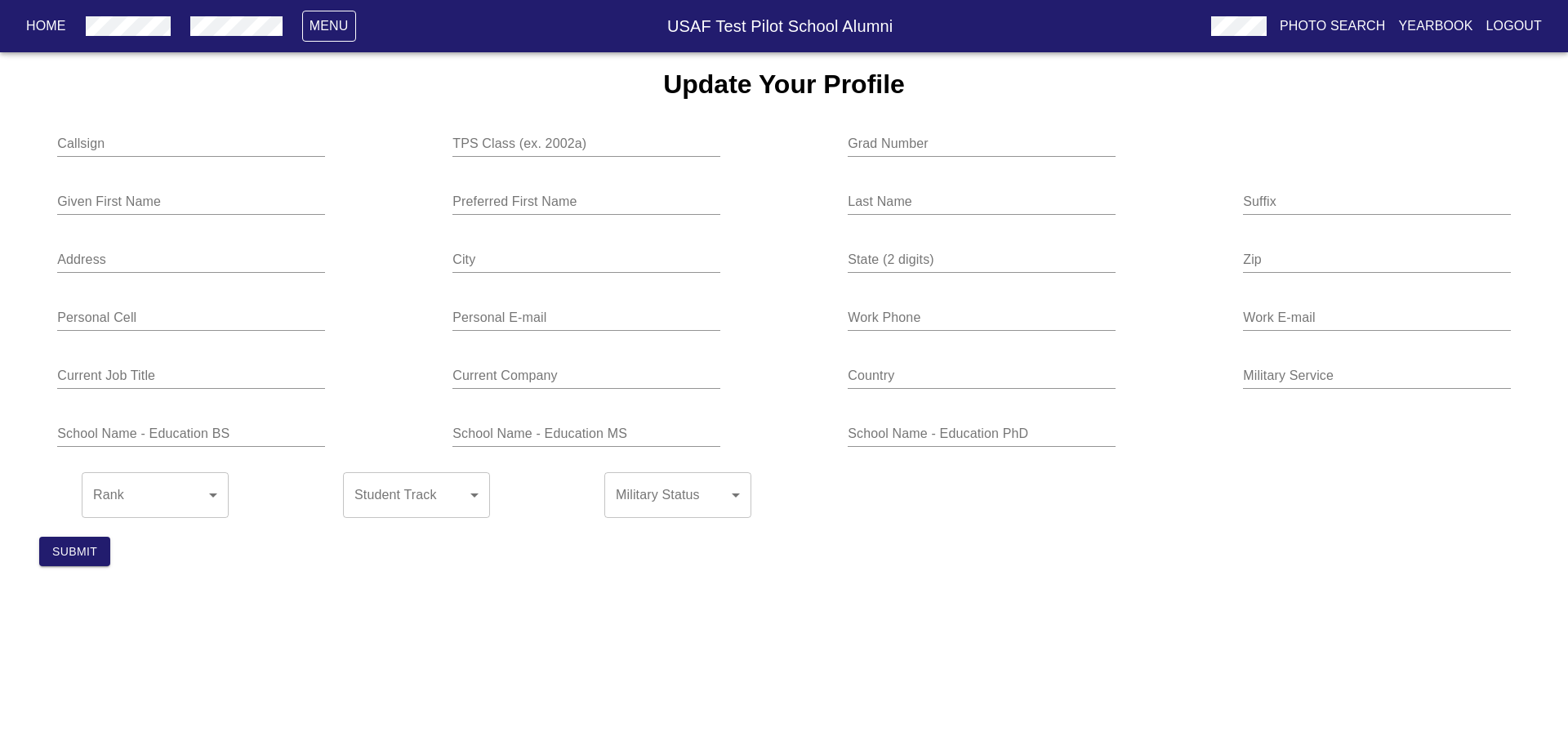
type input "USAF"
type input "USAF Academy BS Chemistry"
type input "[US_STATE][GEOGRAPHIC_DATA] [GEOGRAPHIC_DATA] [GEOGRAPHIC_DATA] Mech Eng"
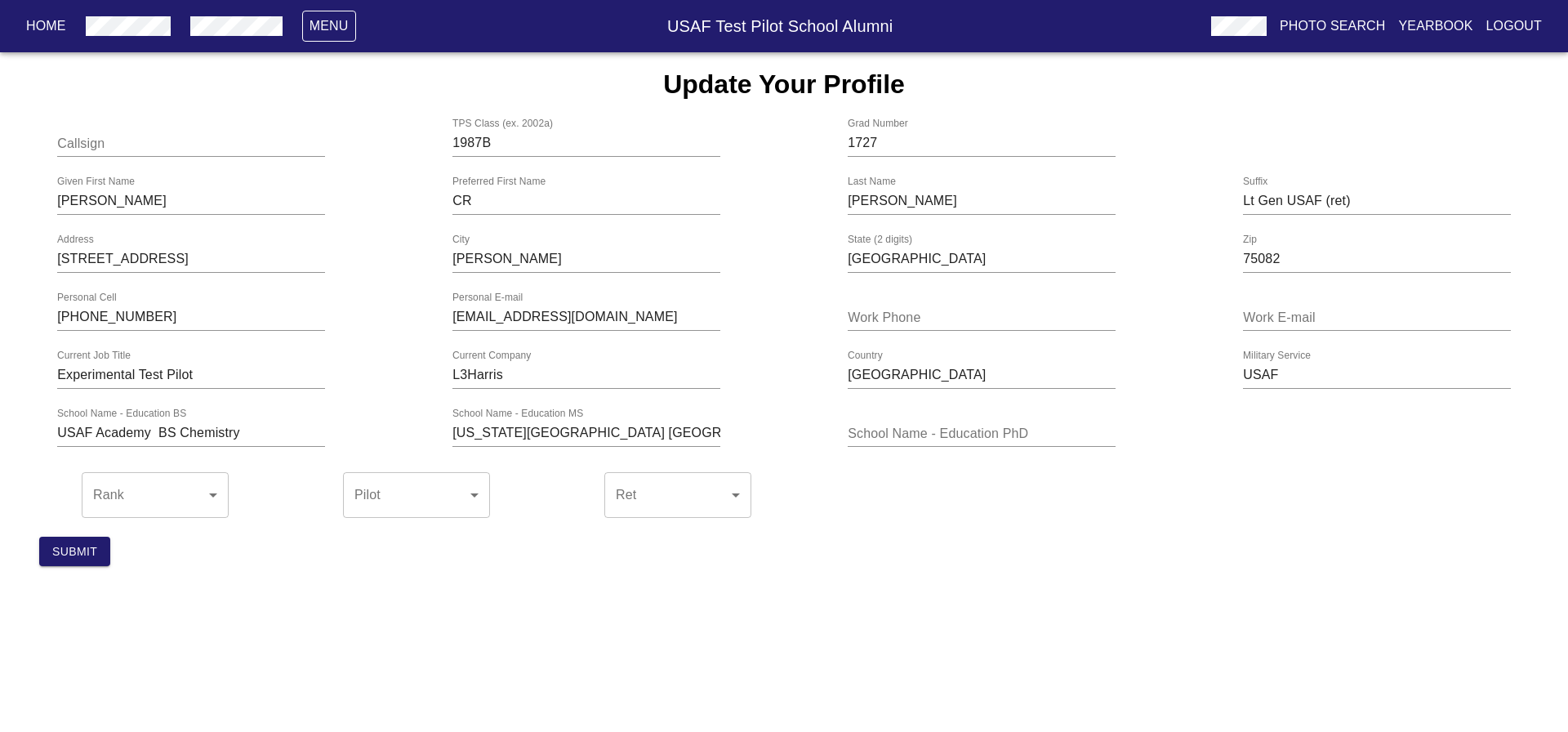
drag, startPoint x: 990, startPoint y: 598, endPoint x: 999, endPoint y: 607, distance: 12.7
click at [999, 579] on html "Home Menu USAF Test Pilot School Alumni Photo Search Yearbook Logout Update You…" at bounding box center [784, 290] width 1568 height 579
click at [45, 19] on p "Home" at bounding box center [46, 26] width 40 height 19
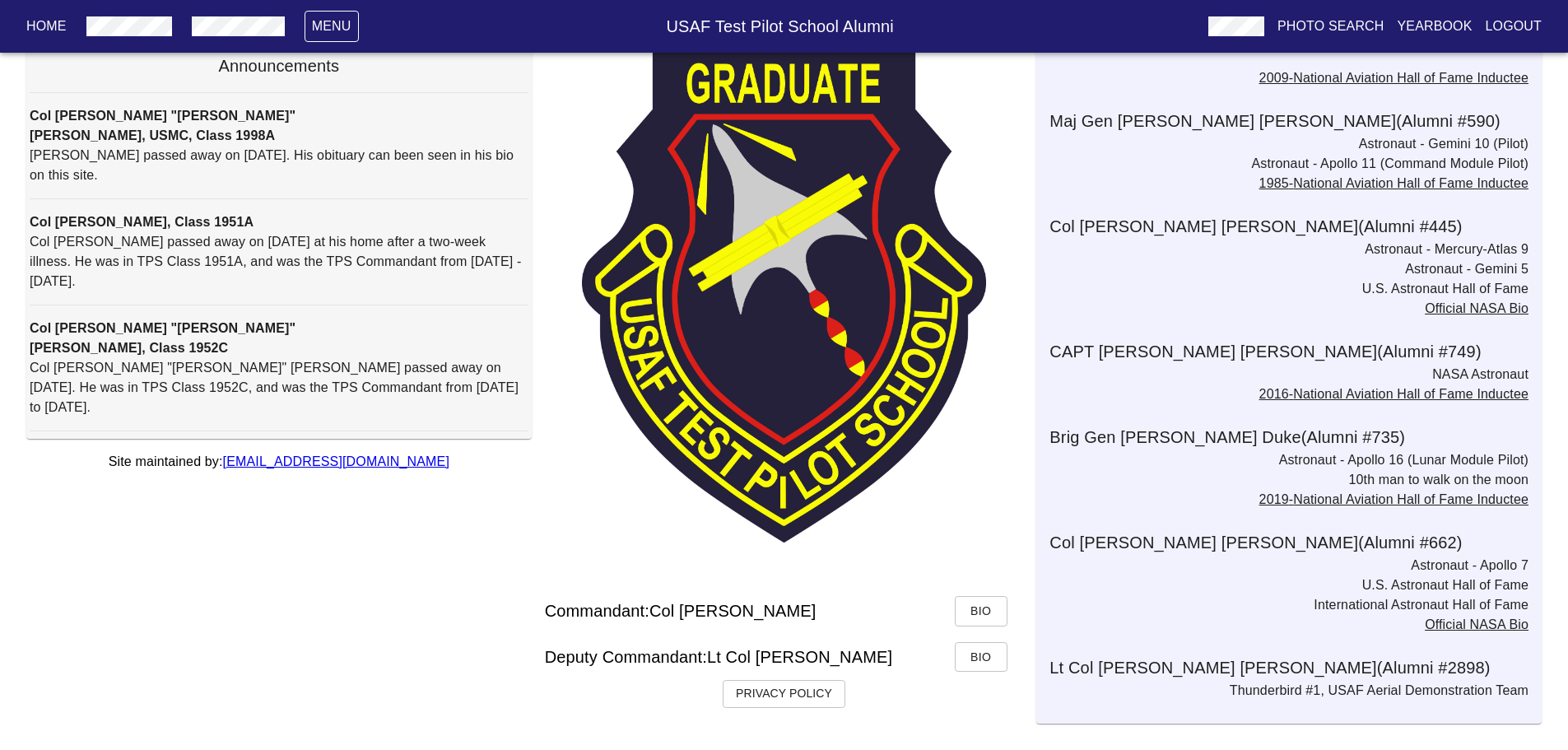
scroll to position [160, 0]
click at [982, 601] on span "Bio" at bounding box center [981, 610] width 26 height 20
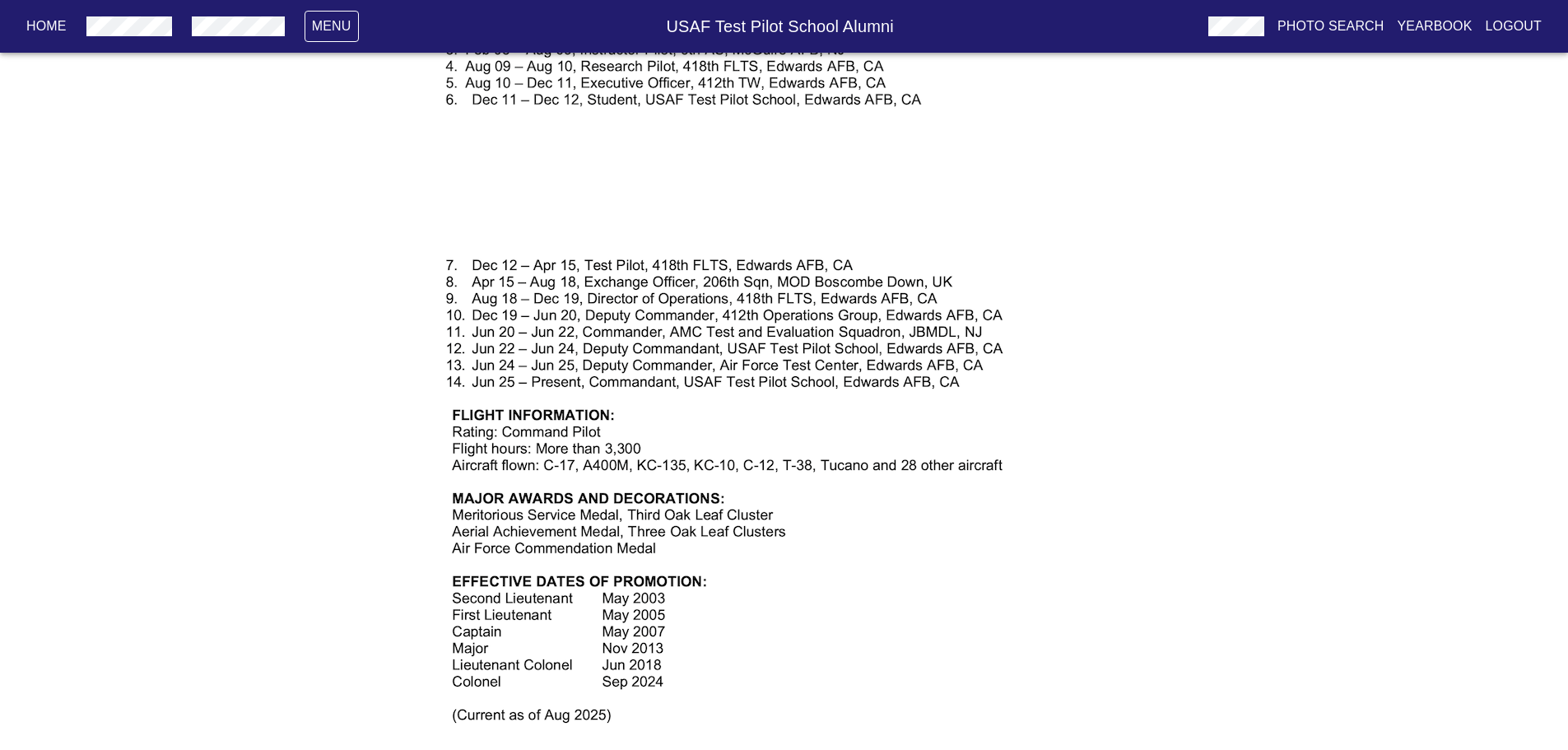
scroll to position [1079, 0]
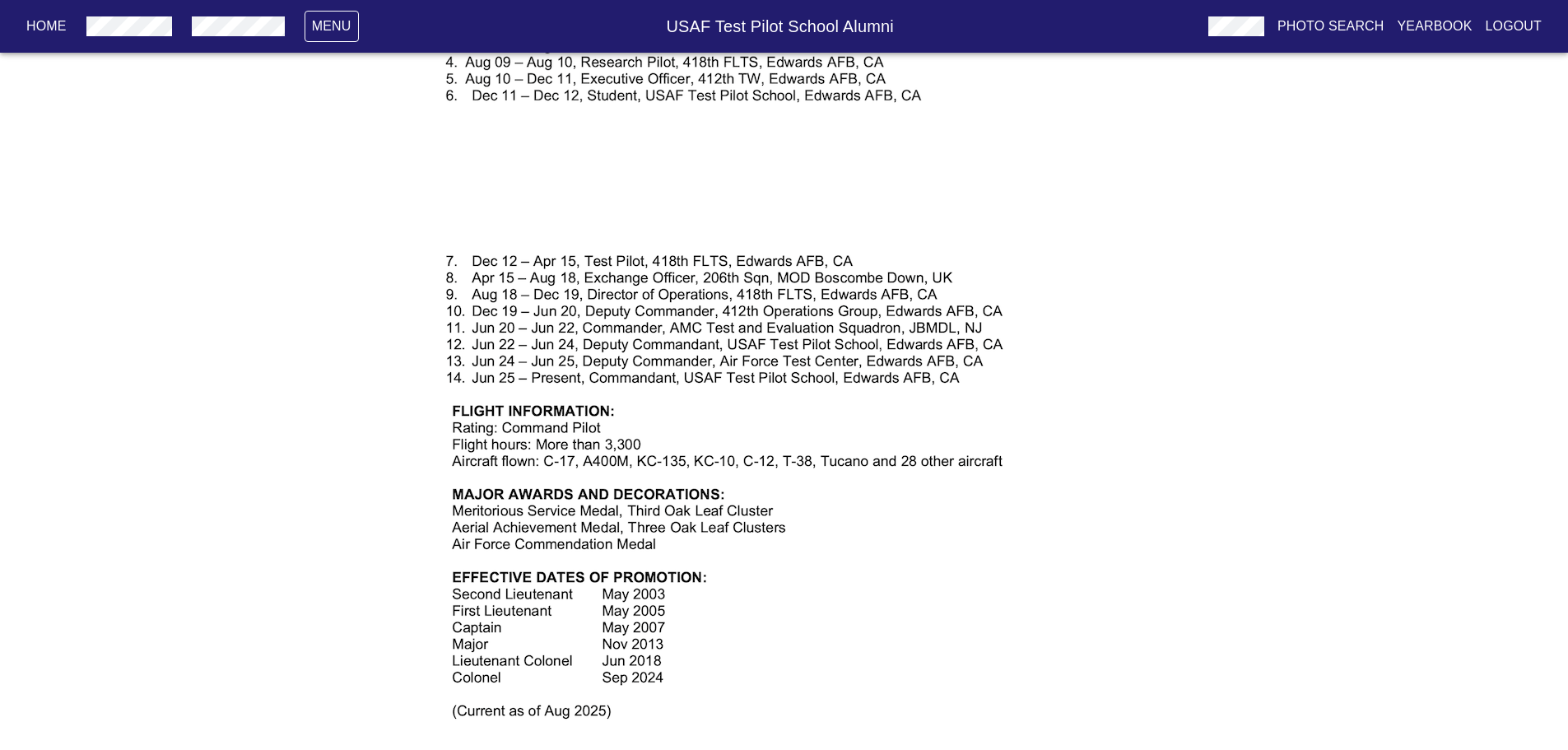
click at [1214, 571] on img at bounding box center [784, 753] width 886 height 1146
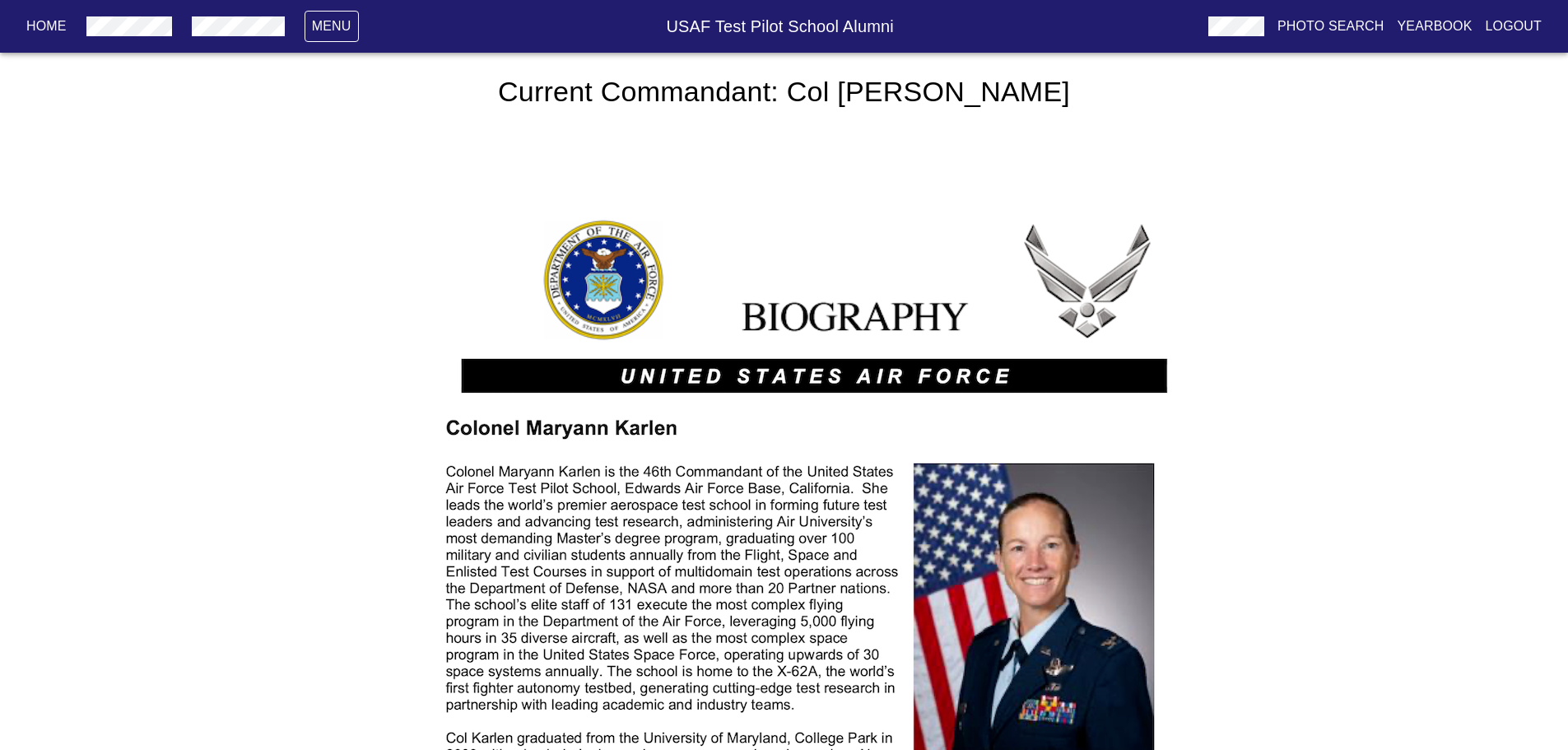
scroll to position [3, 0]
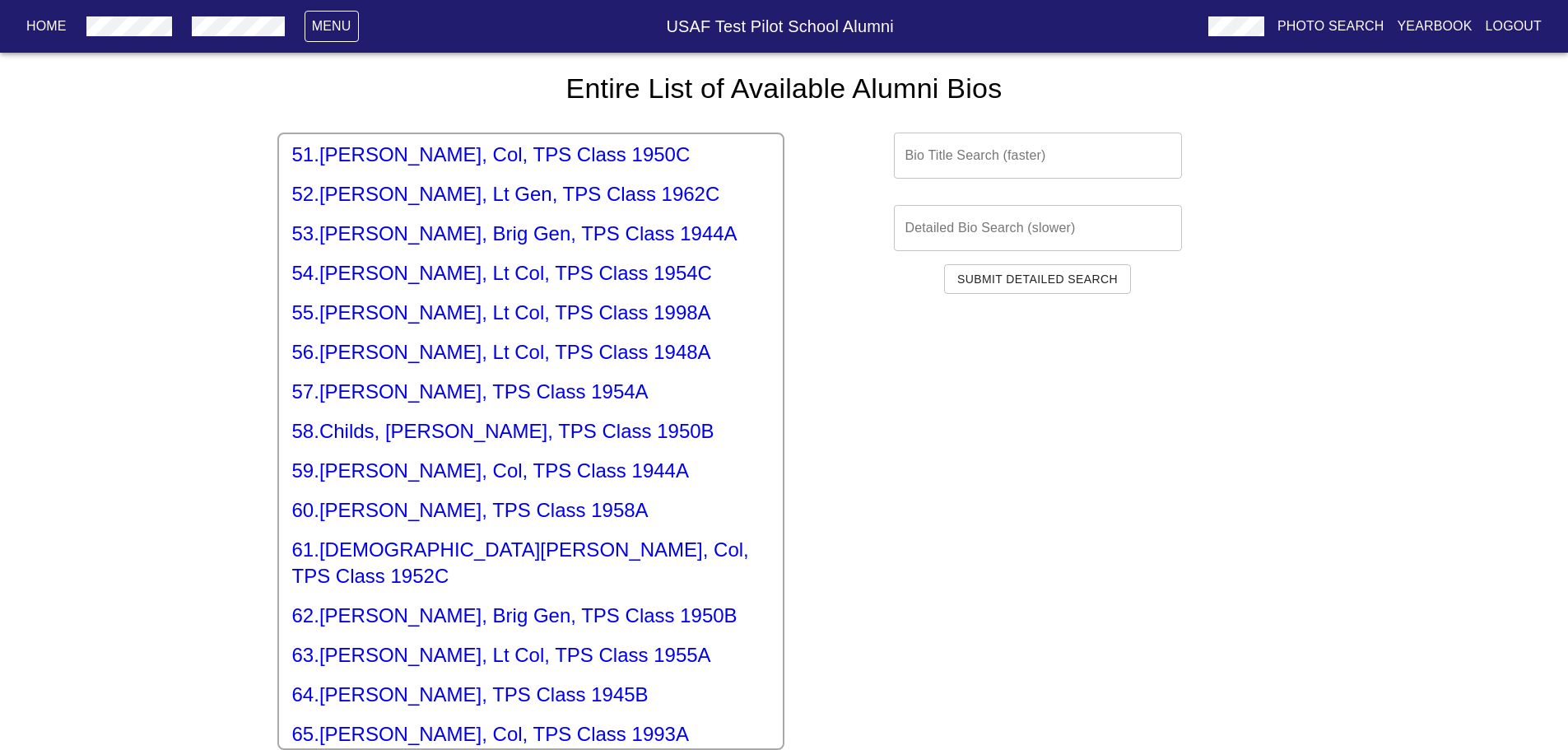
scroll to position [1508, 0]
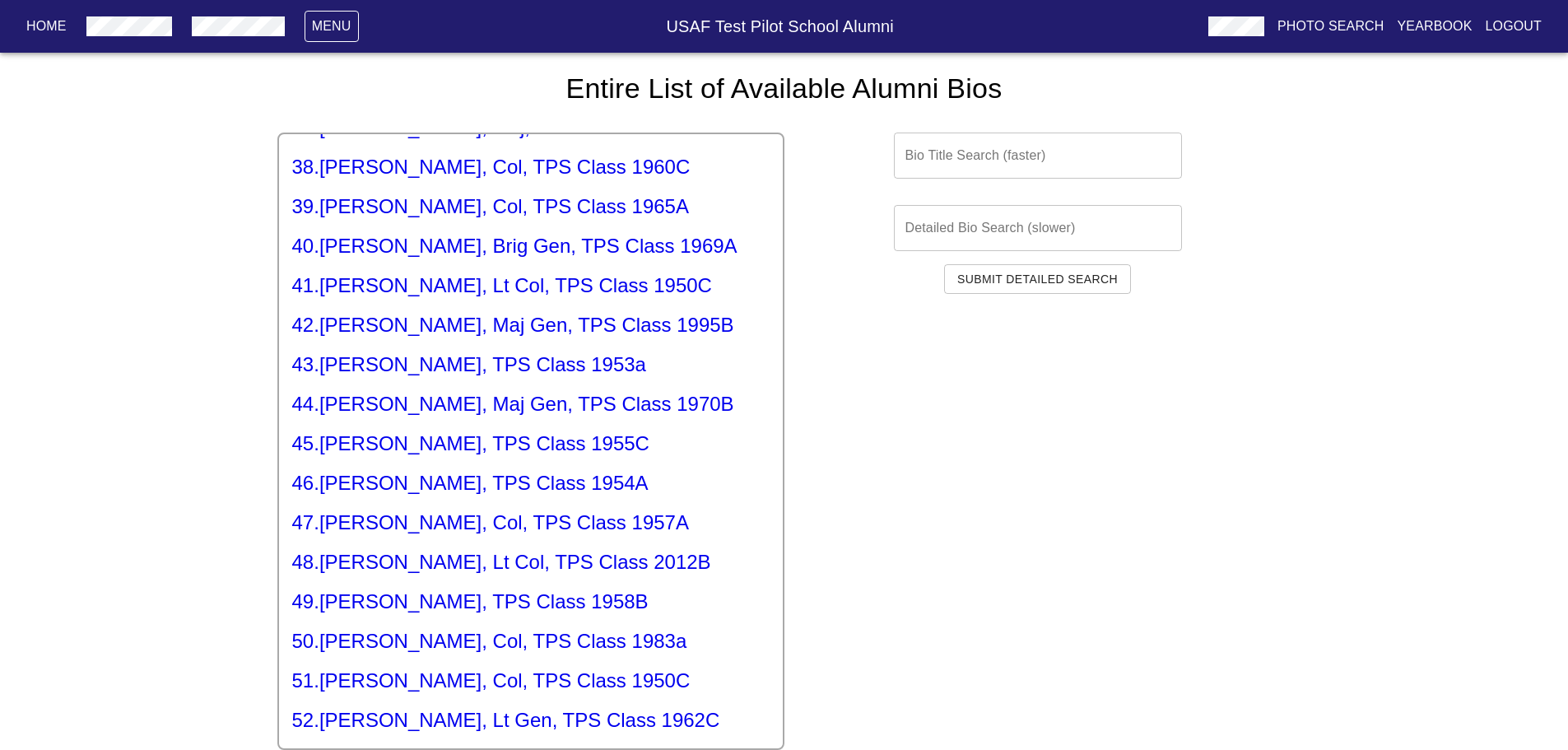
click at [535, 312] on h5 "42 . [PERSON_NAME], Maj Gen, TPS Class 1995B" at bounding box center [530, 325] width 478 height 26
